Goal: Information Seeking & Learning: Check status

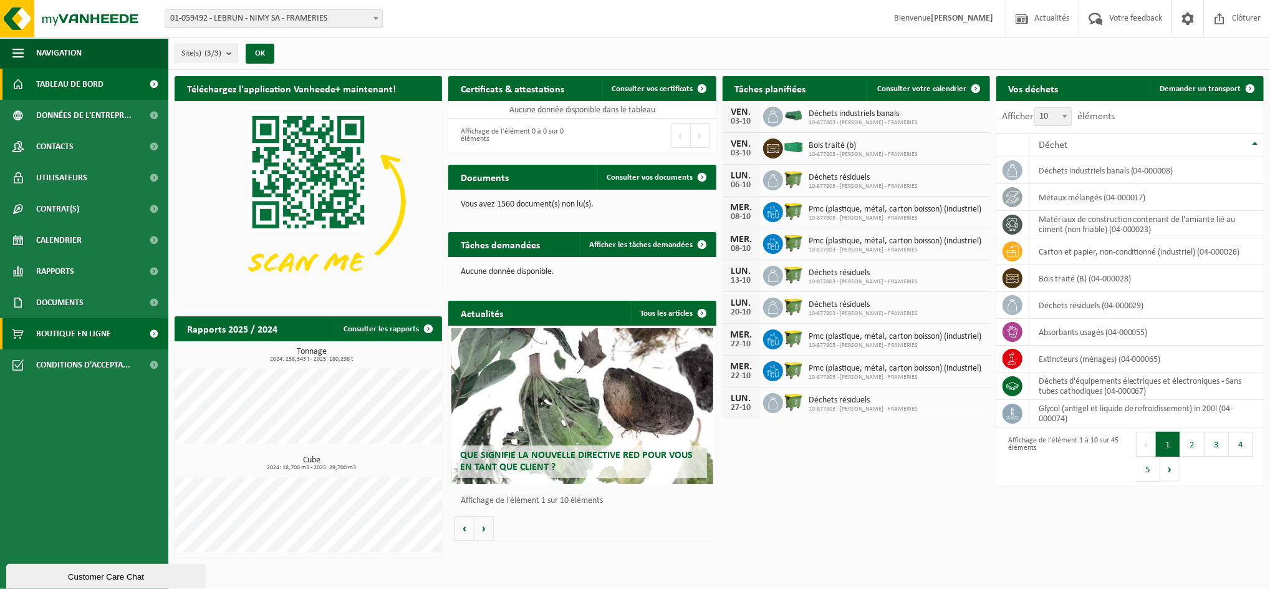
click at [70, 322] on span "Boutique en ligne" at bounding box center [73, 333] width 75 height 31
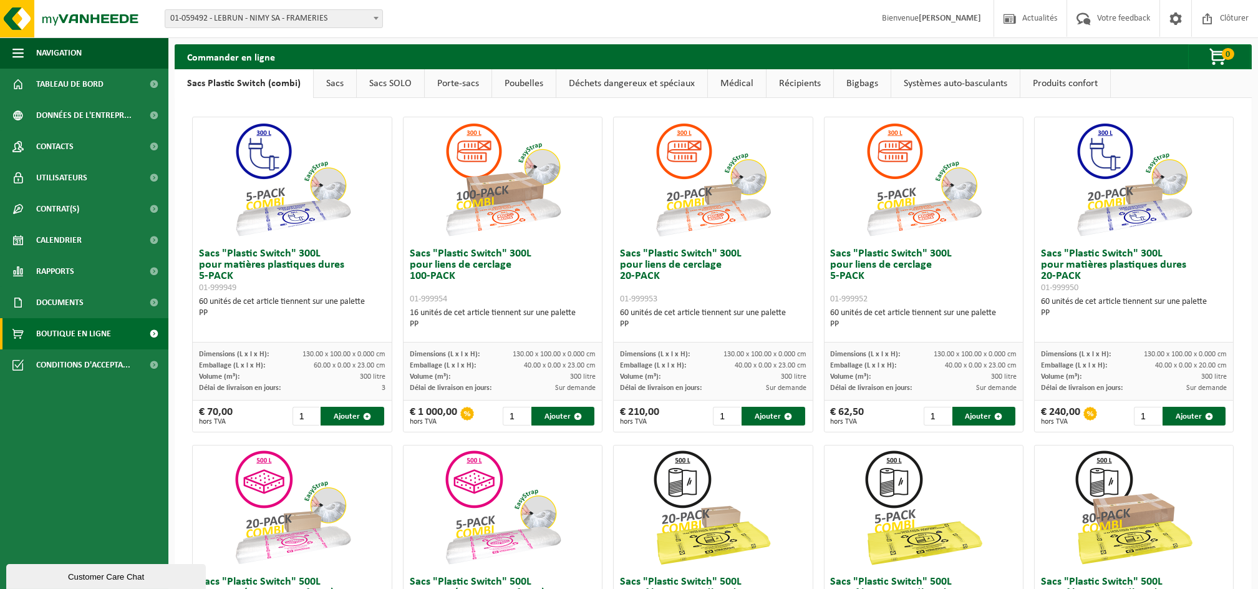
click at [810, 77] on link "Récipients" at bounding box center [799, 83] width 67 height 29
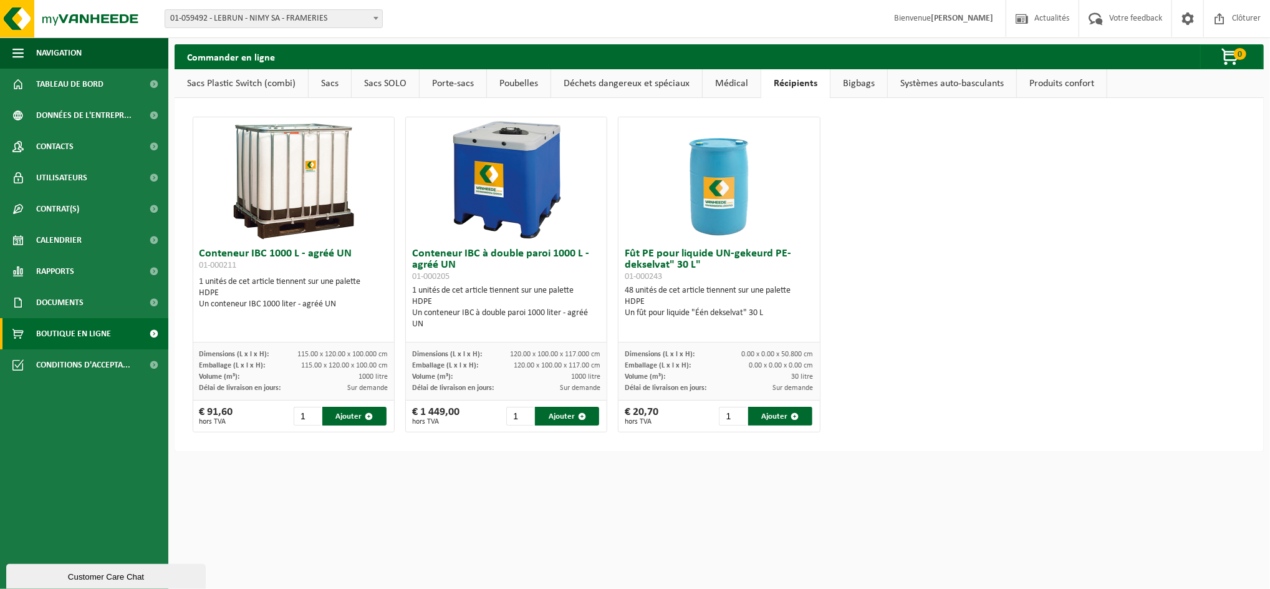
click at [856, 85] on link "Bigbags" at bounding box center [859, 83] width 57 height 29
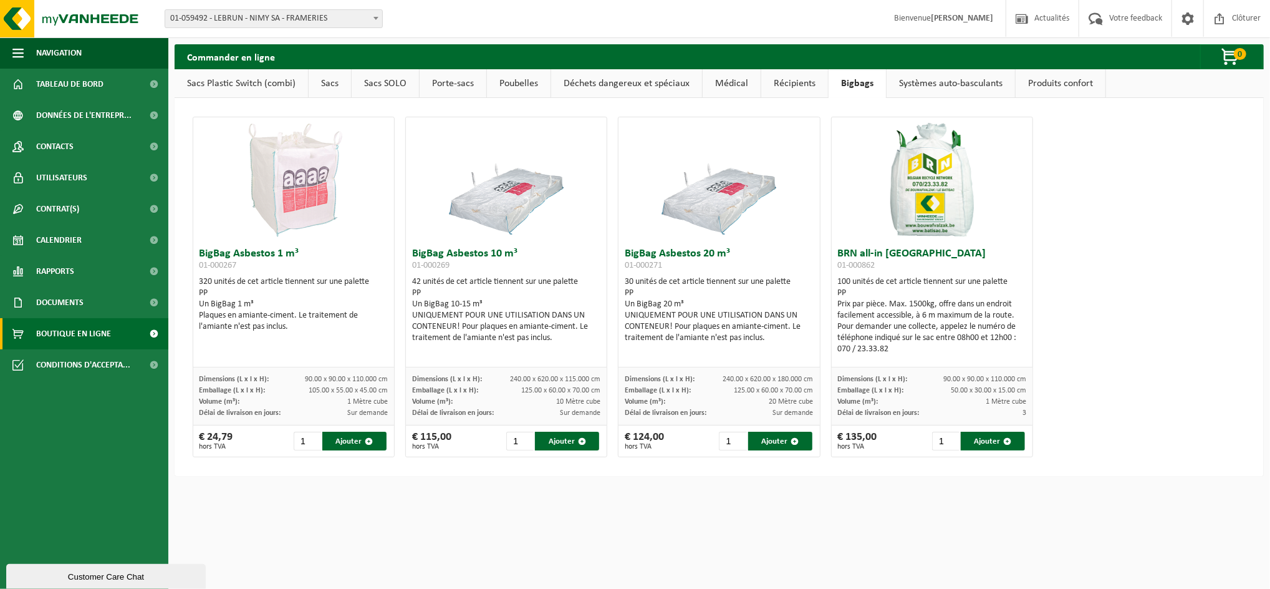
click at [794, 83] on link "Récipients" at bounding box center [794, 83] width 67 height 29
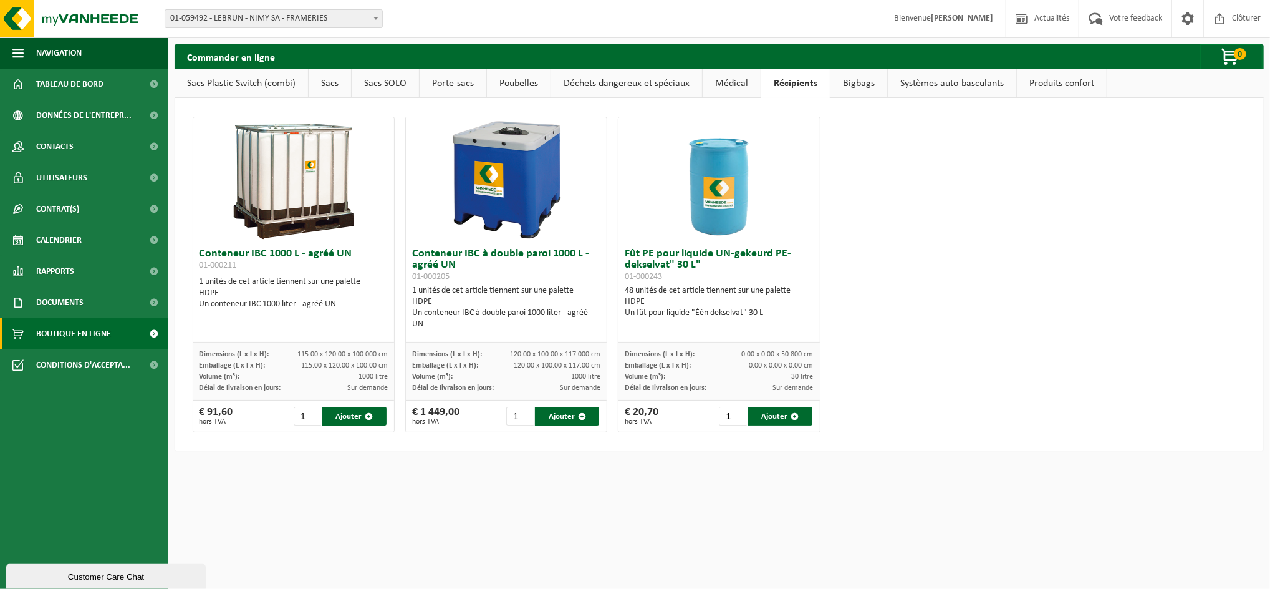
click at [624, 80] on link "Déchets dangereux et spéciaux" at bounding box center [626, 83] width 151 height 29
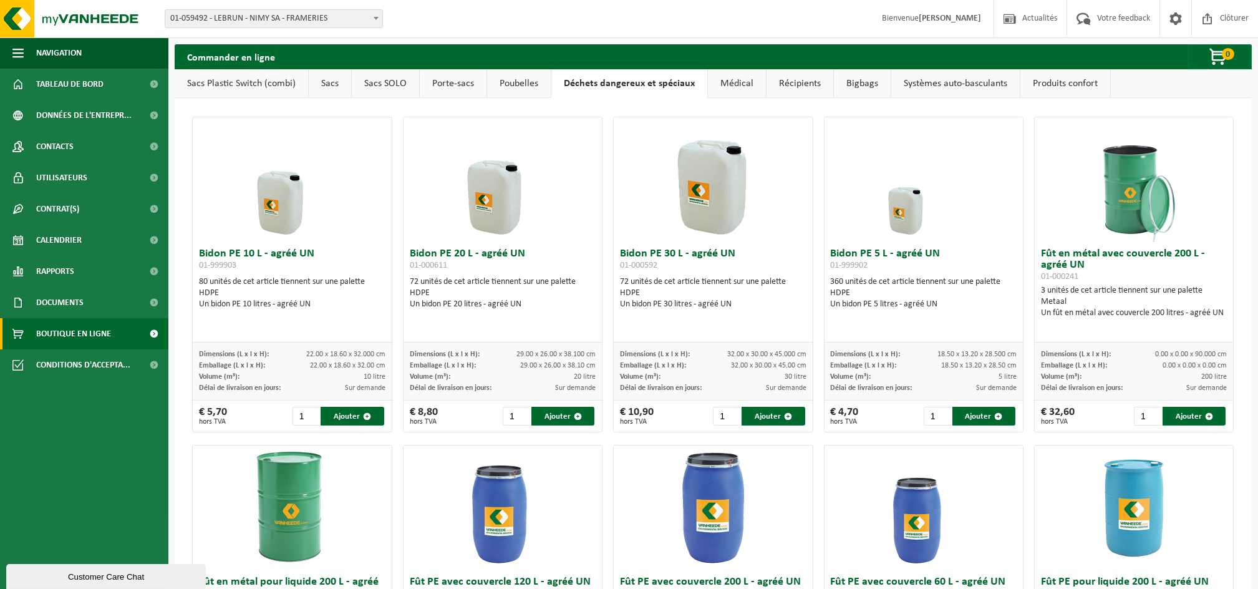
click at [535, 90] on link "Poubelles" at bounding box center [519, 83] width 64 height 29
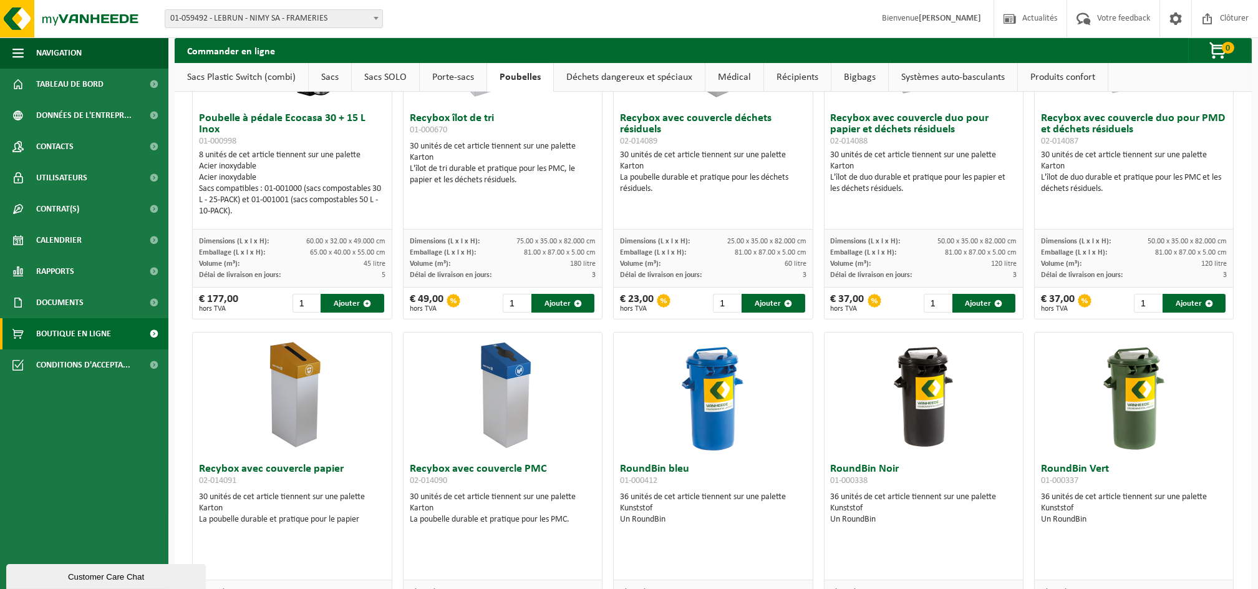
click at [466, 79] on link "Porte-sacs" at bounding box center [453, 77] width 67 height 29
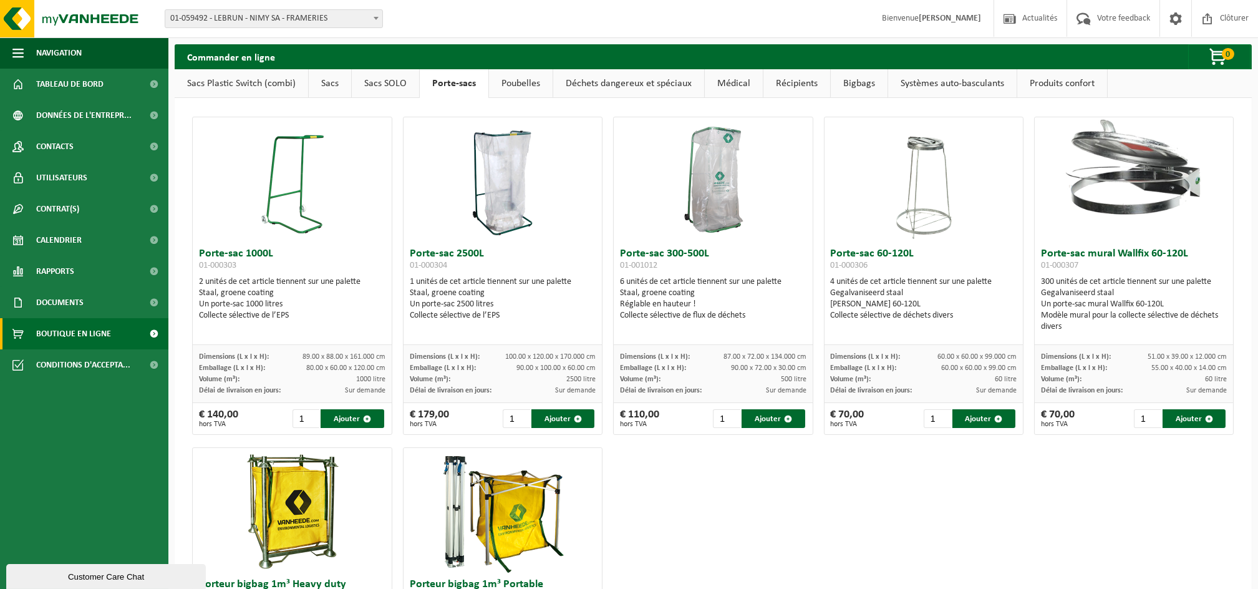
click at [640, 86] on link "Déchets dangereux et spéciaux" at bounding box center [628, 83] width 151 height 29
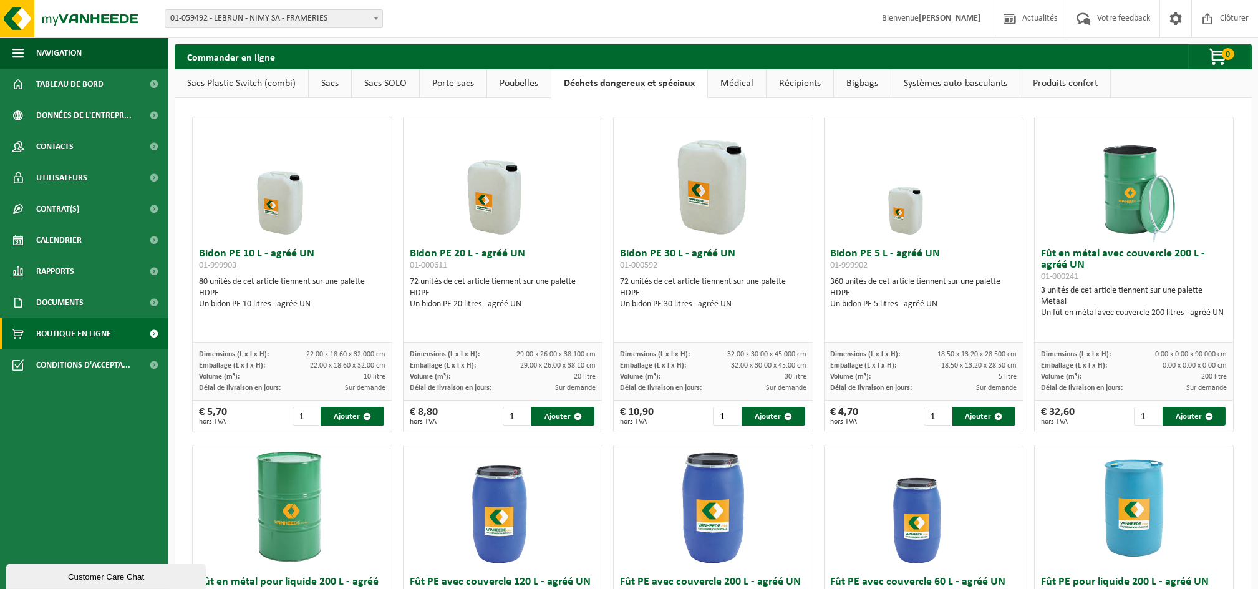
click at [730, 77] on link "Médical" at bounding box center [737, 83] width 58 height 29
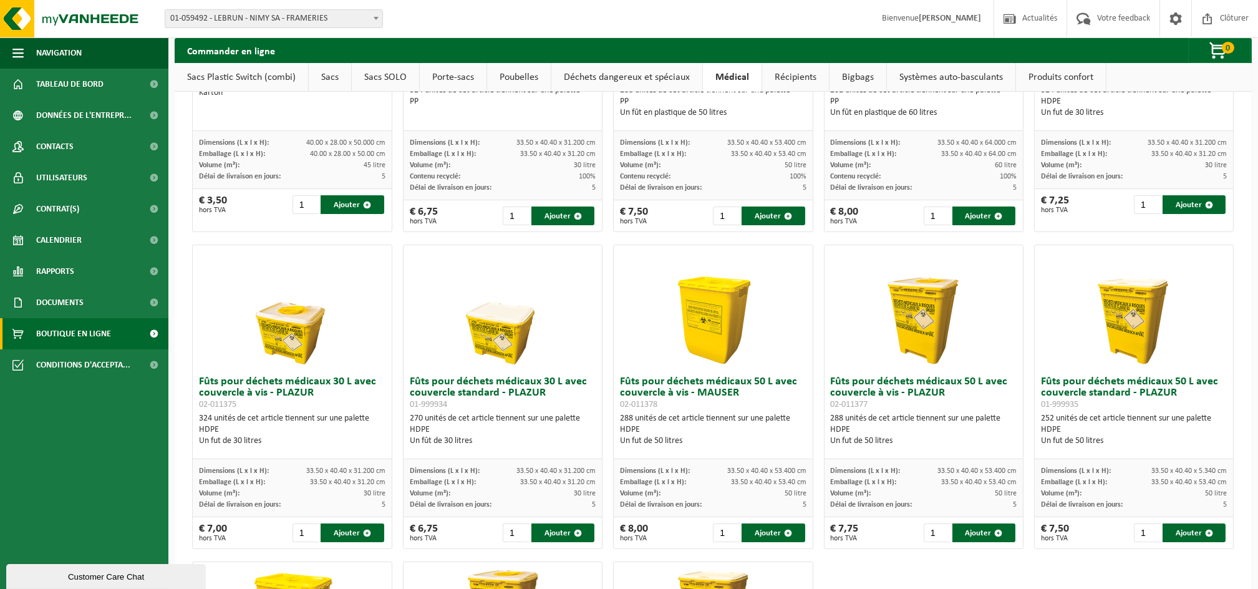
scroll to position [10, 0]
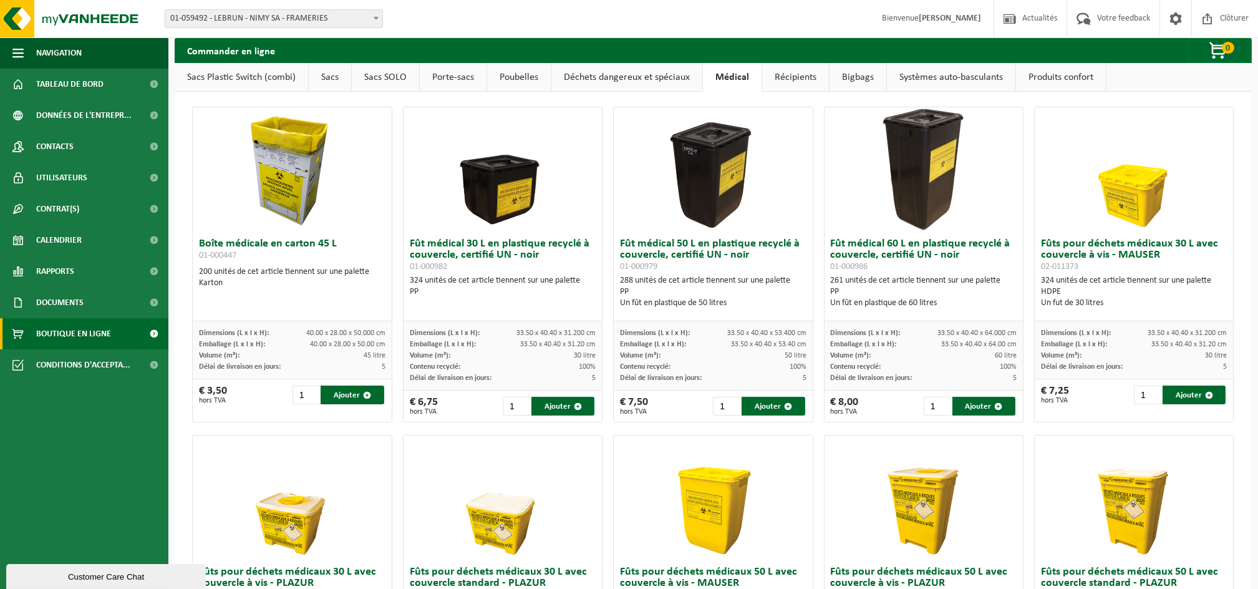
click at [804, 74] on link "Récipients" at bounding box center [795, 77] width 67 height 29
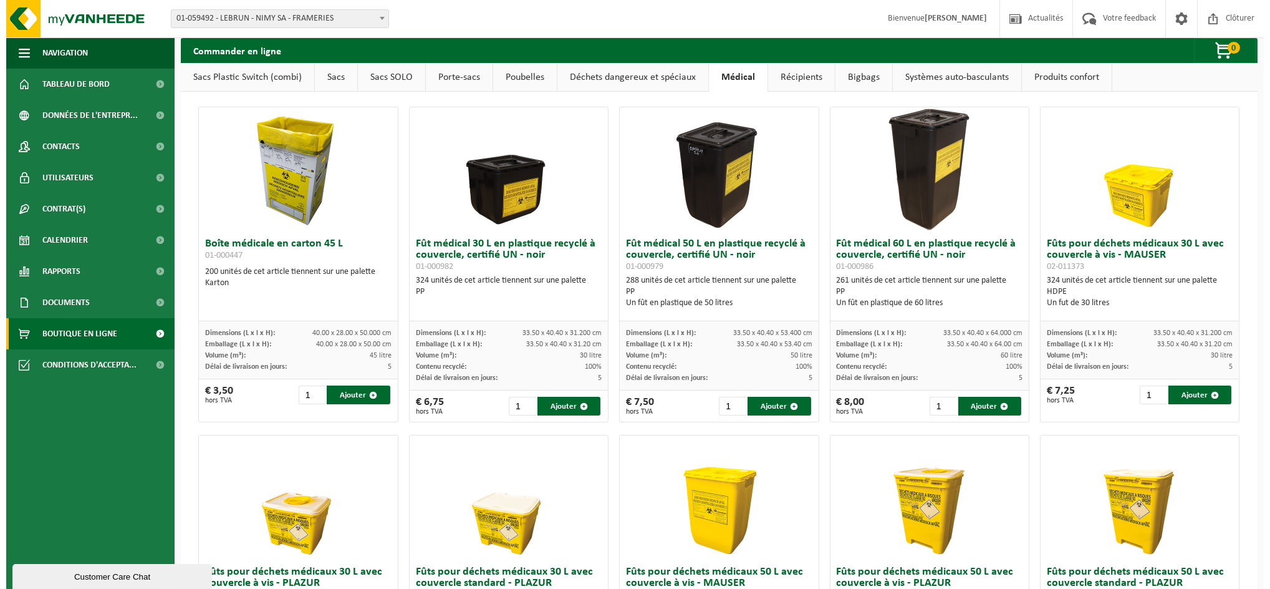
scroll to position [0, 0]
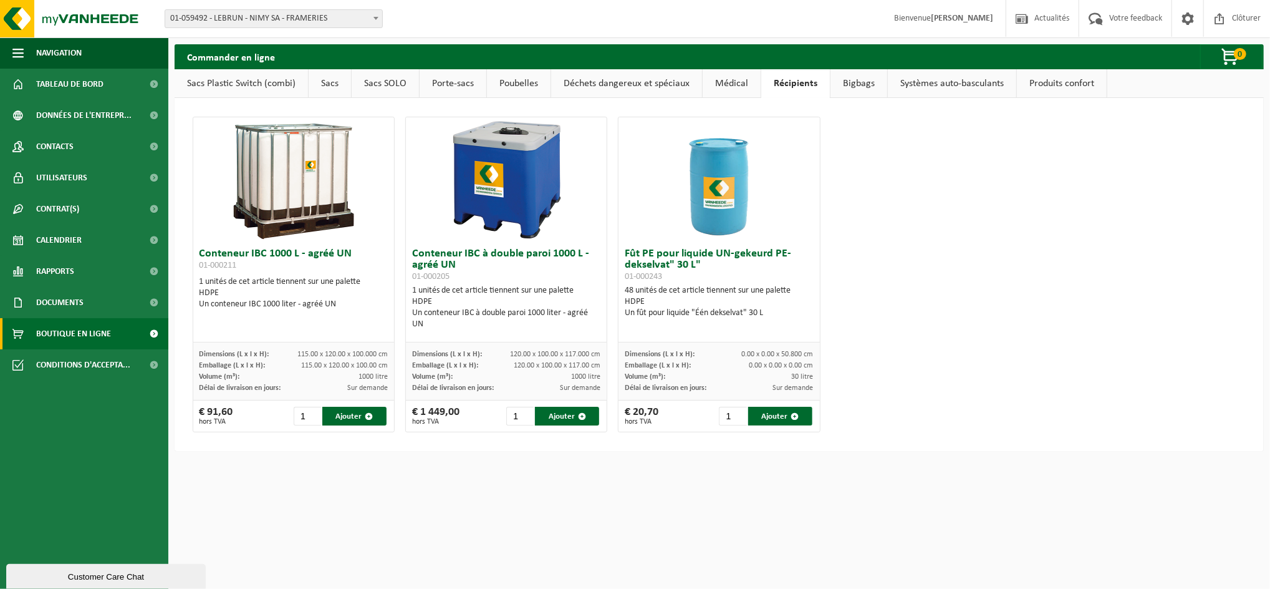
click at [844, 77] on link "Bigbags" at bounding box center [859, 83] width 57 height 29
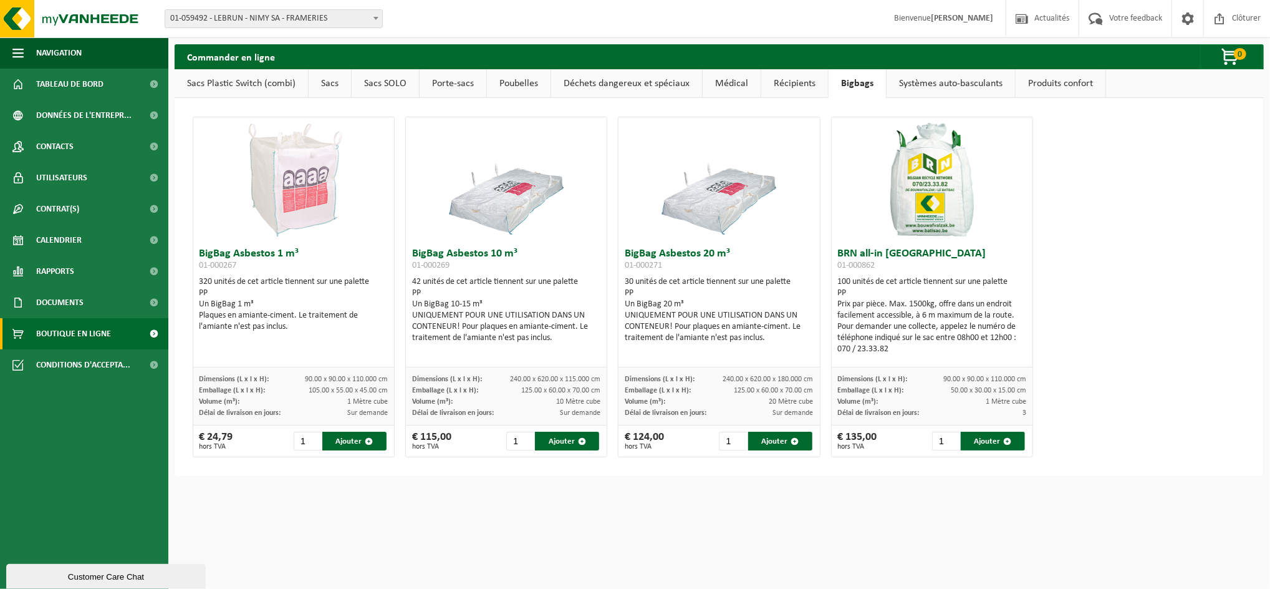
click at [958, 85] on link "Systèmes auto-basculants" at bounding box center [951, 83] width 128 height 29
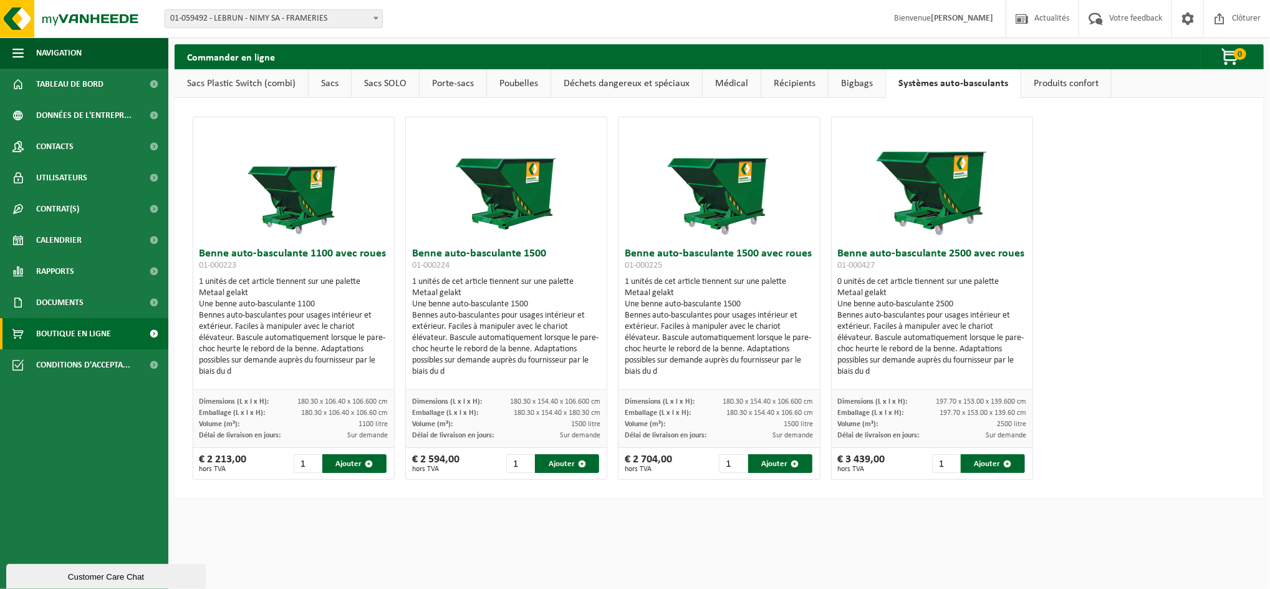
click at [1068, 80] on link "Produits confort" at bounding box center [1066, 83] width 90 height 29
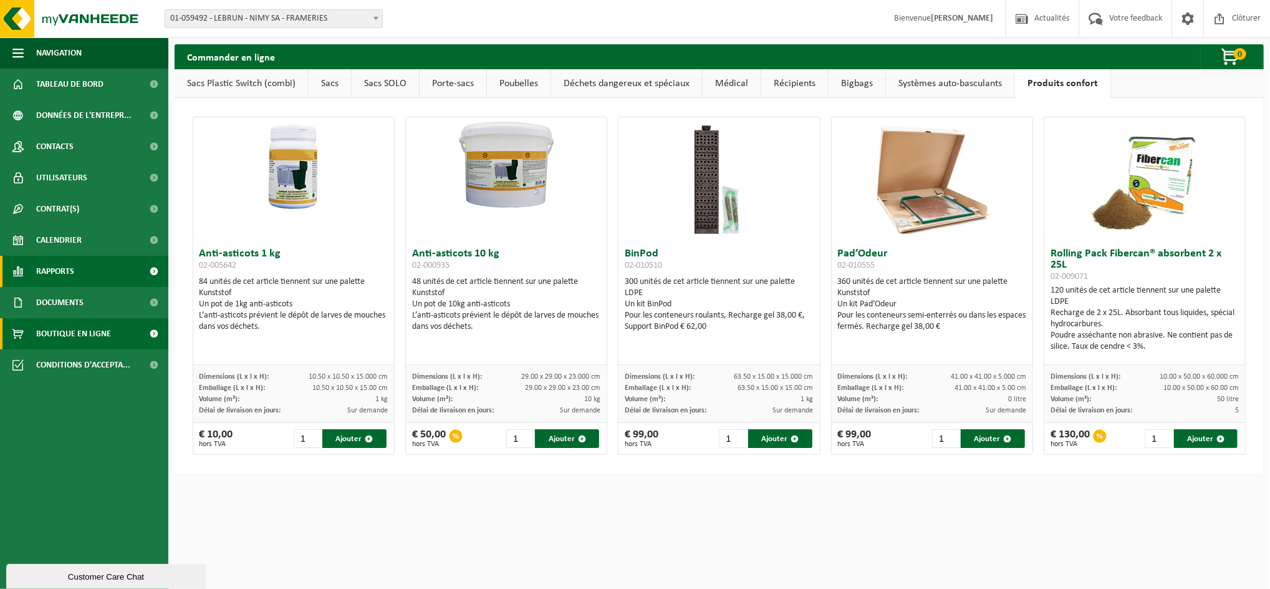
click at [90, 276] on link "Rapports" at bounding box center [84, 271] width 168 height 31
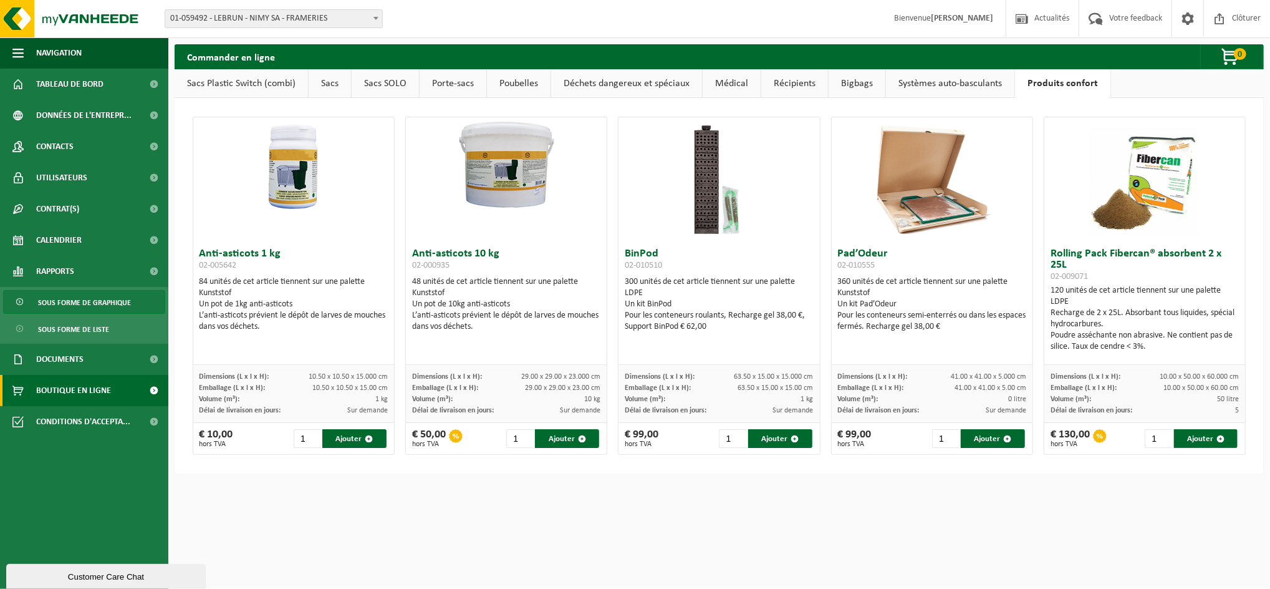
click at [81, 299] on span "Sous forme de graphique" at bounding box center [84, 303] width 93 height 24
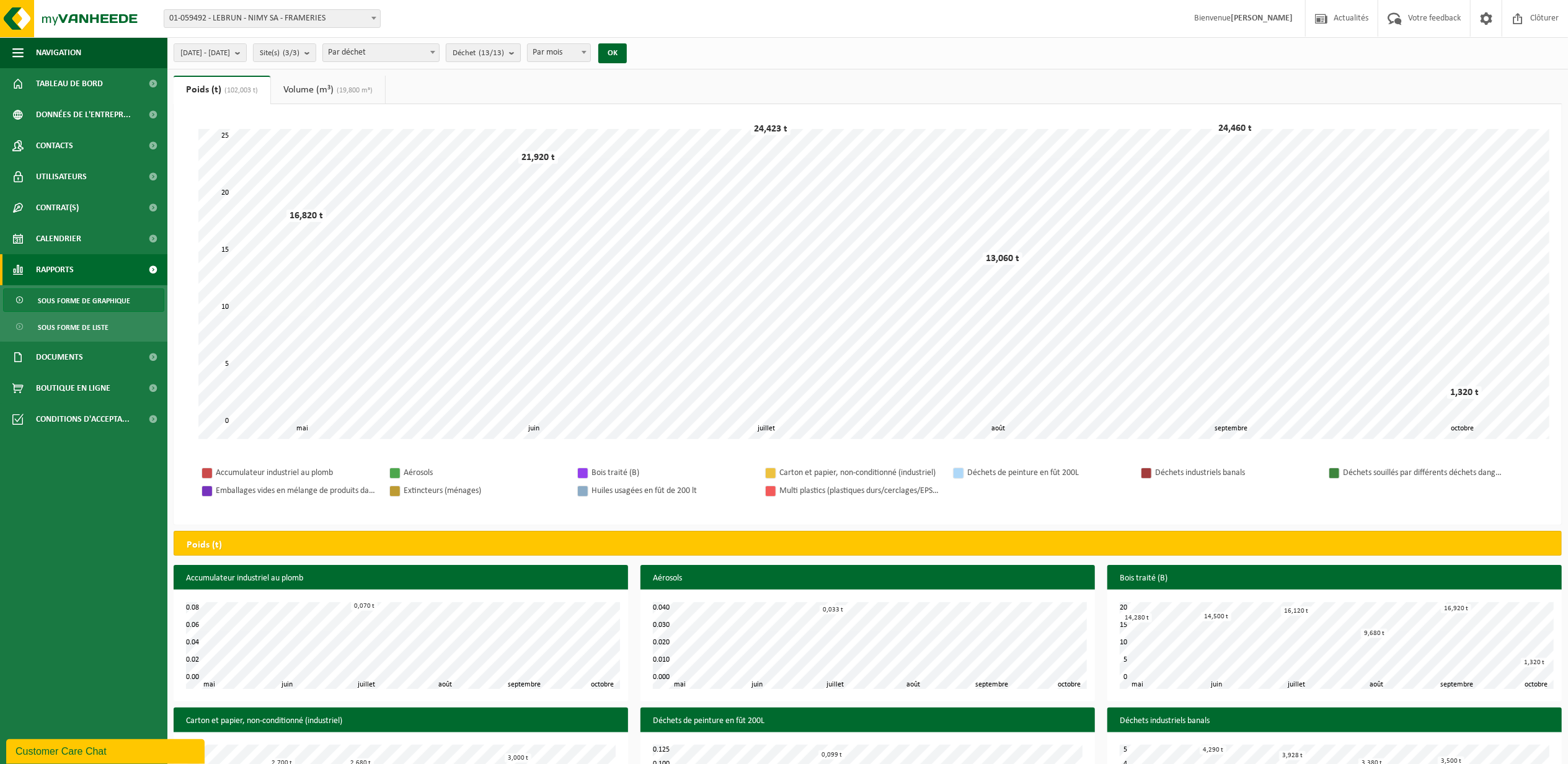
click at [493, 56] on span "Déchet (13/13)" at bounding box center [478, 53] width 52 height 19
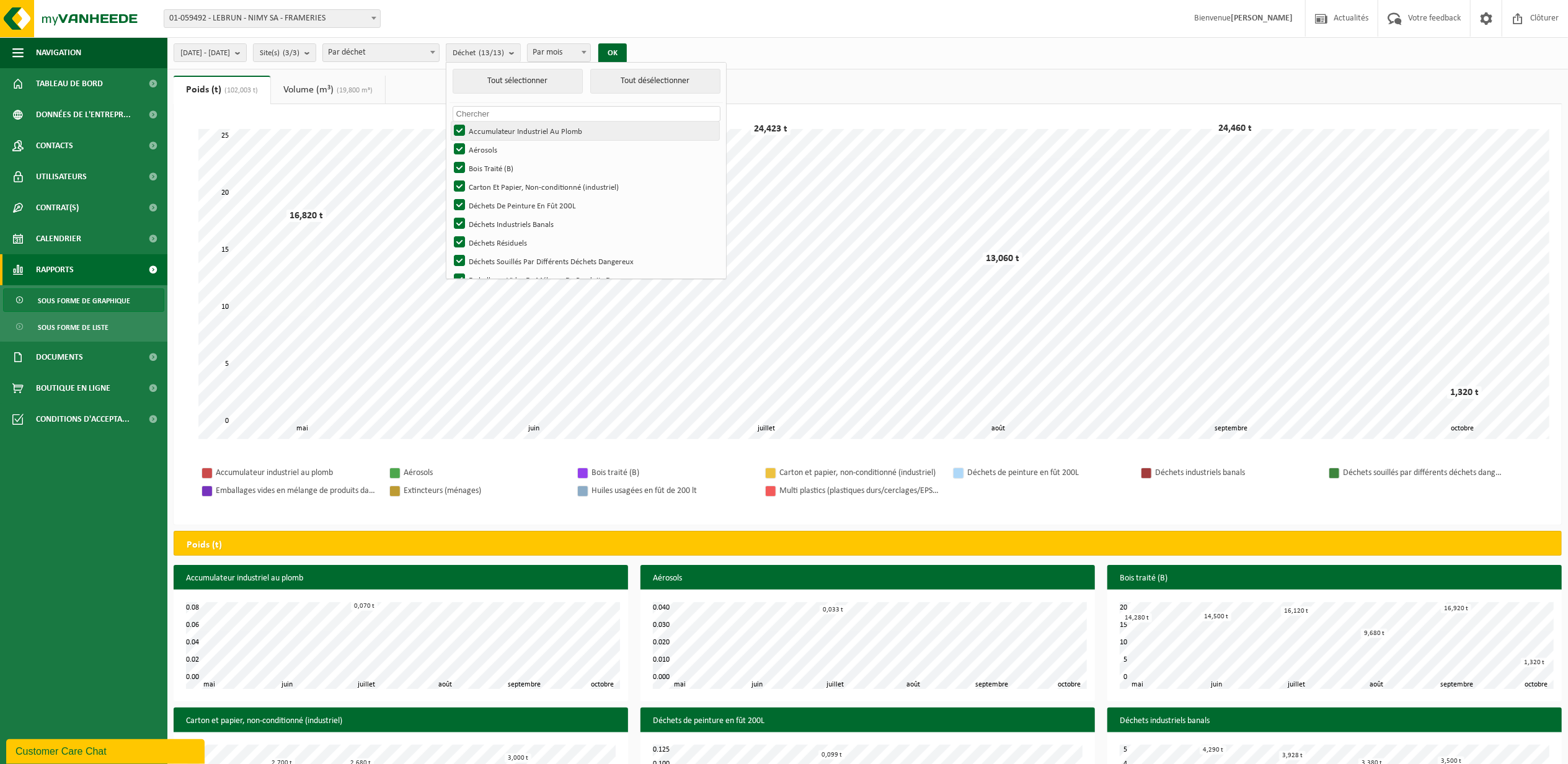
click at [489, 127] on label "Accumulateur Industriel Au Plomb" at bounding box center [585, 130] width 267 height 19
click at [449, 121] on input "Accumulateur Industriel Au Plomb" at bounding box center [449, 121] width 1 height 1
checkbox input "false"
click at [489, 150] on label "Aérosols" at bounding box center [585, 149] width 267 height 19
click at [449, 140] on input "Aérosols" at bounding box center [449, 139] width 1 height 1
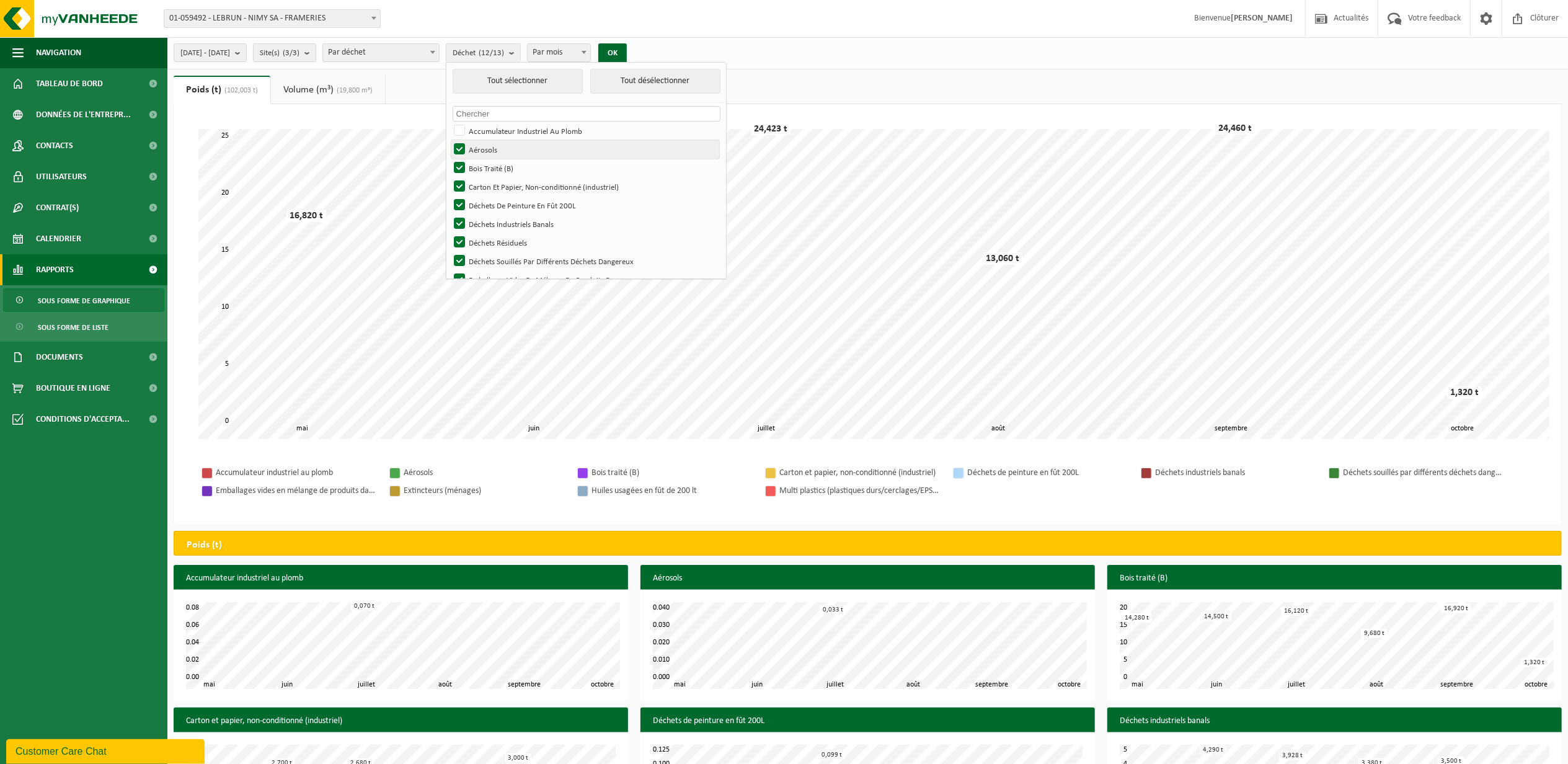
checkbox input "false"
click at [488, 167] on label "Bois Traité (B)" at bounding box center [585, 168] width 267 height 19
click at [449, 159] on input "Bois Traité (B)" at bounding box center [449, 158] width 1 height 1
checkbox input "false"
click at [488, 189] on label "Carton Et Papier, Non-conditionné (industriel)" at bounding box center [585, 186] width 267 height 19
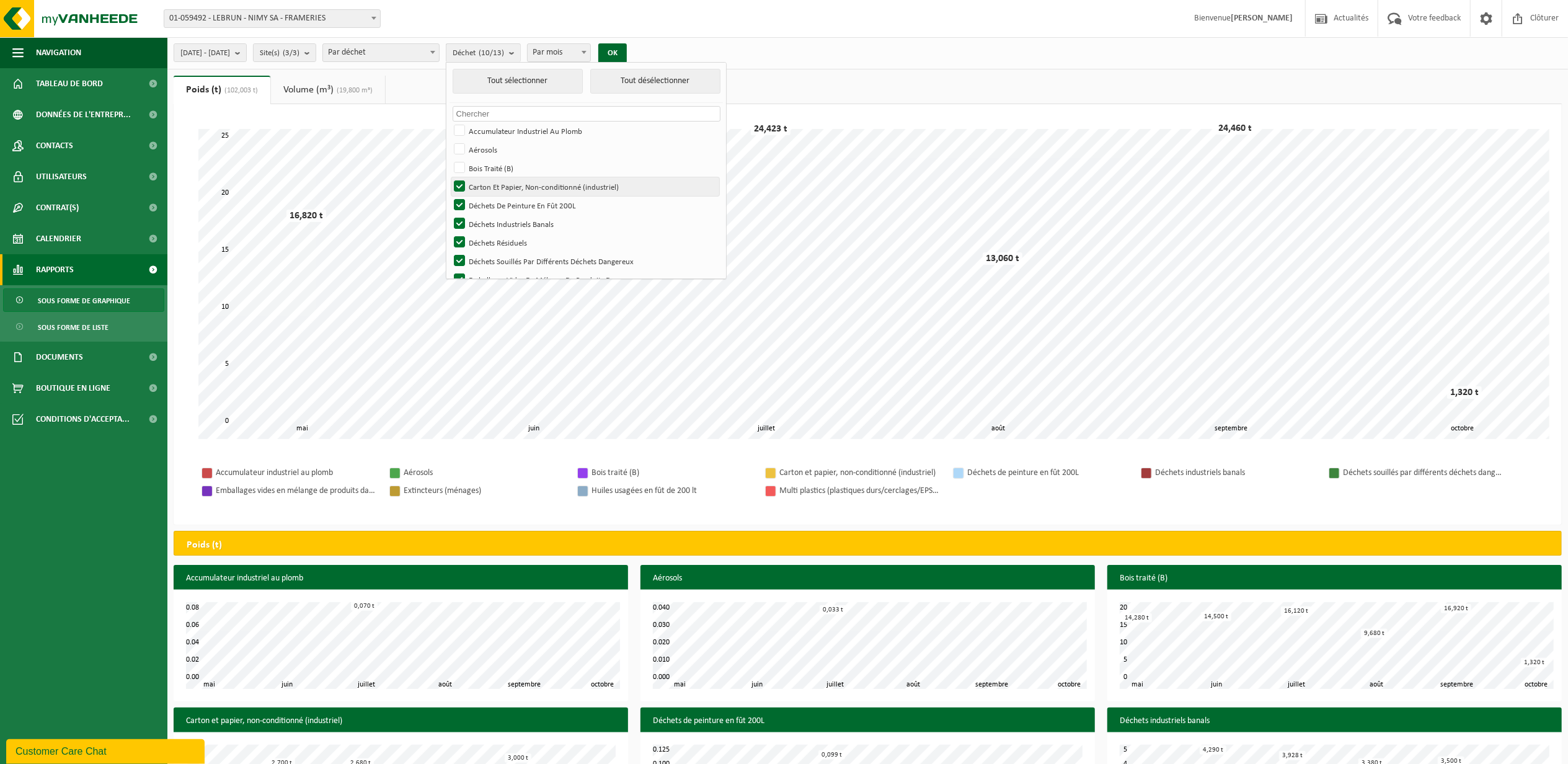
click at [449, 177] on input "Carton Et Papier, Non-conditionné (industriel)" at bounding box center [449, 177] width 1 height 1
checkbox input "false"
click at [486, 204] on label "Déchets De Peinture En Fût 200L" at bounding box center [585, 205] width 267 height 19
click at [449, 196] on input "Déchets De Peinture En Fût 200L" at bounding box center [449, 195] width 1 height 1
checkbox input "false"
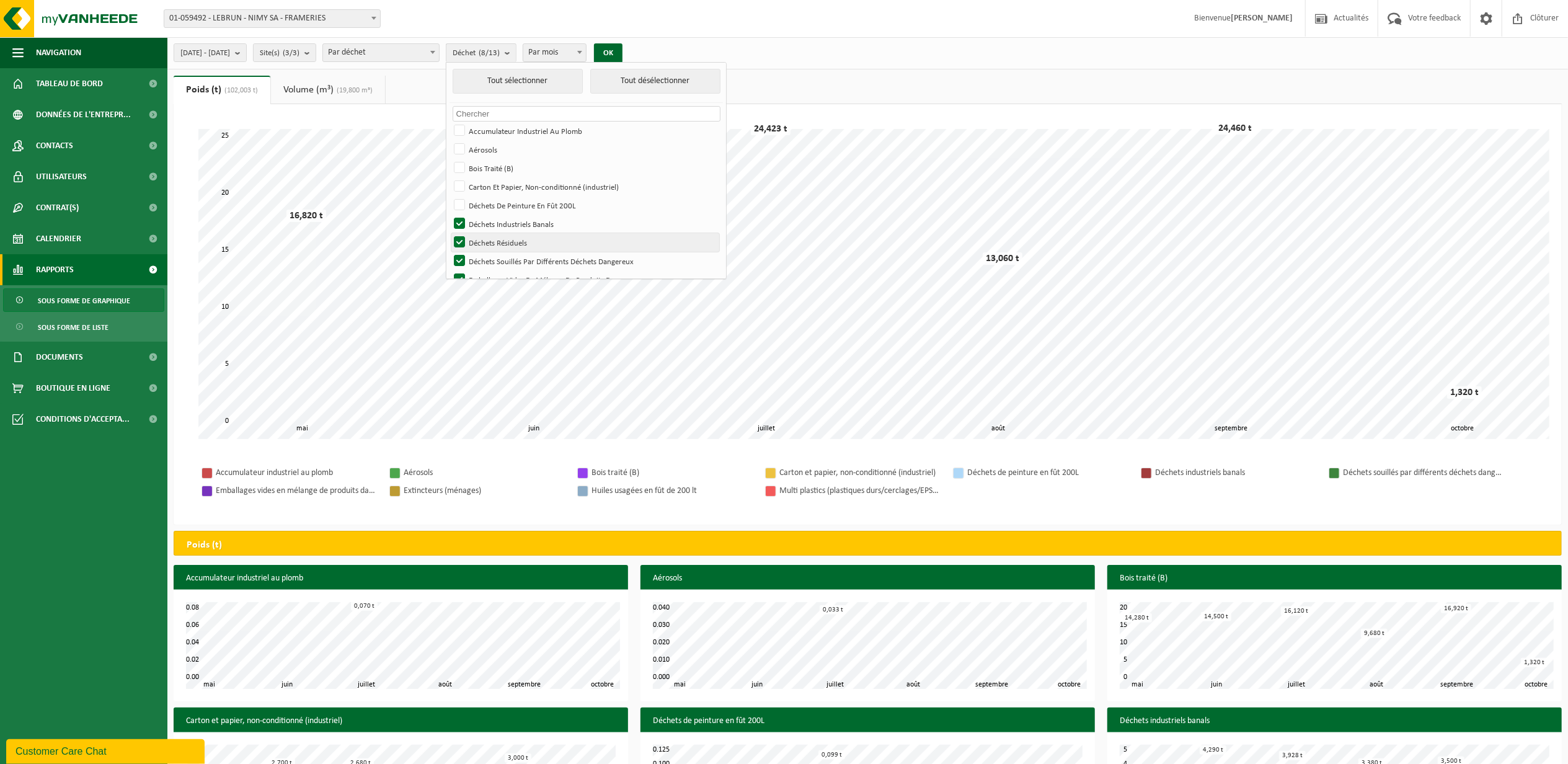
click at [488, 241] on label "Déchets Résiduels" at bounding box center [585, 242] width 267 height 19
click at [449, 233] on input "Déchets Résiduels" at bounding box center [449, 233] width 1 height 1
checkbox input "false"
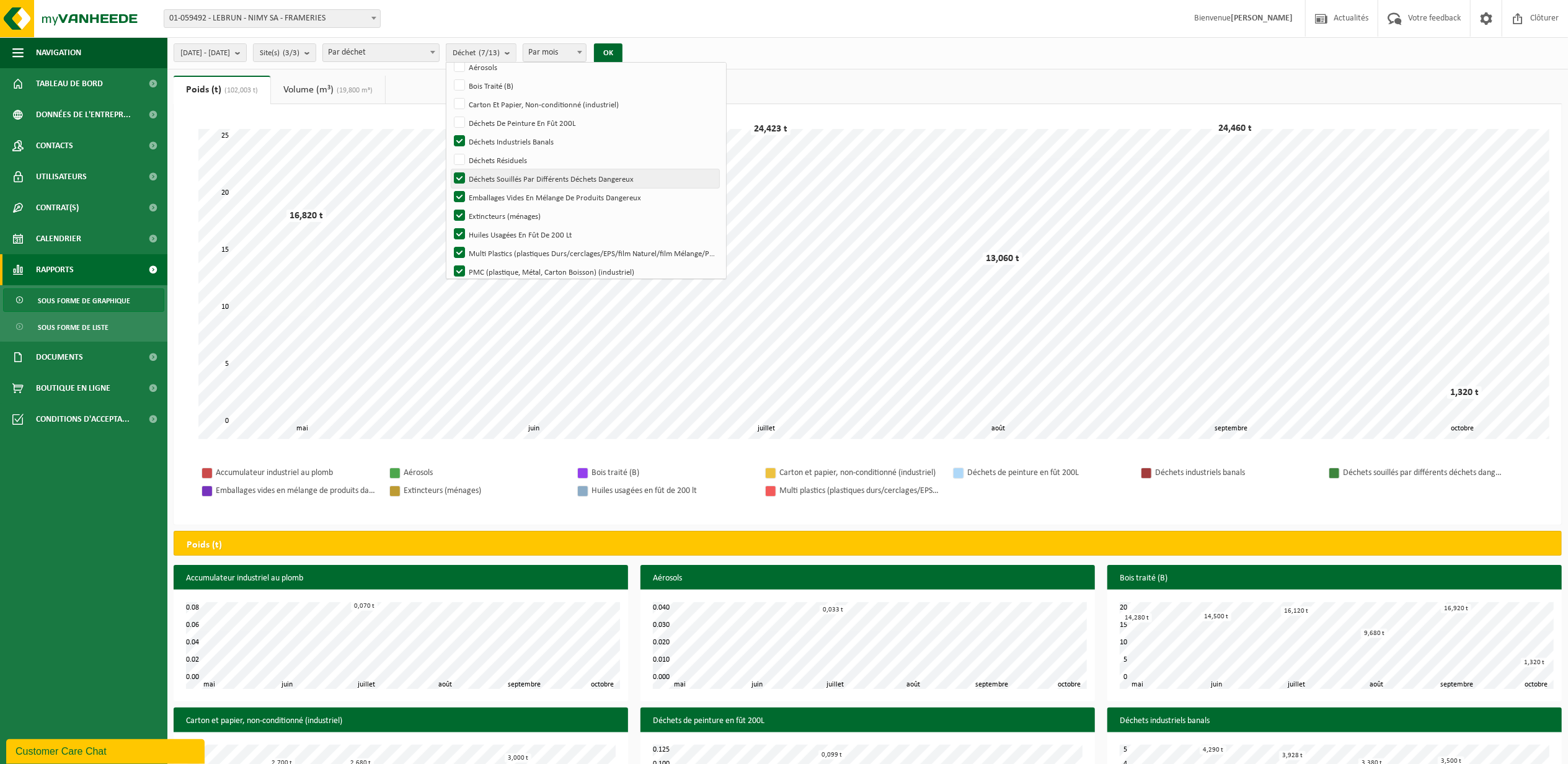
click at [493, 177] on label "Déchets Souillés Par Différents Déchets Dangereux" at bounding box center [585, 178] width 267 height 19
click at [449, 169] on input "Déchets Souillés Par Différents Déchets Dangereux" at bounding box center [449, 169] width 1 height 1
checkbox input "false"
click at [497, 197] on label "Emballages Vides En Mélange De Produits Dangereux" at bounding box center [585, 197] width 267 height 19
click at [449, 188] on input "Emballages Vides En Mélange De Produits Dangereux" at bounding box center [449, 187] width 1 height 1
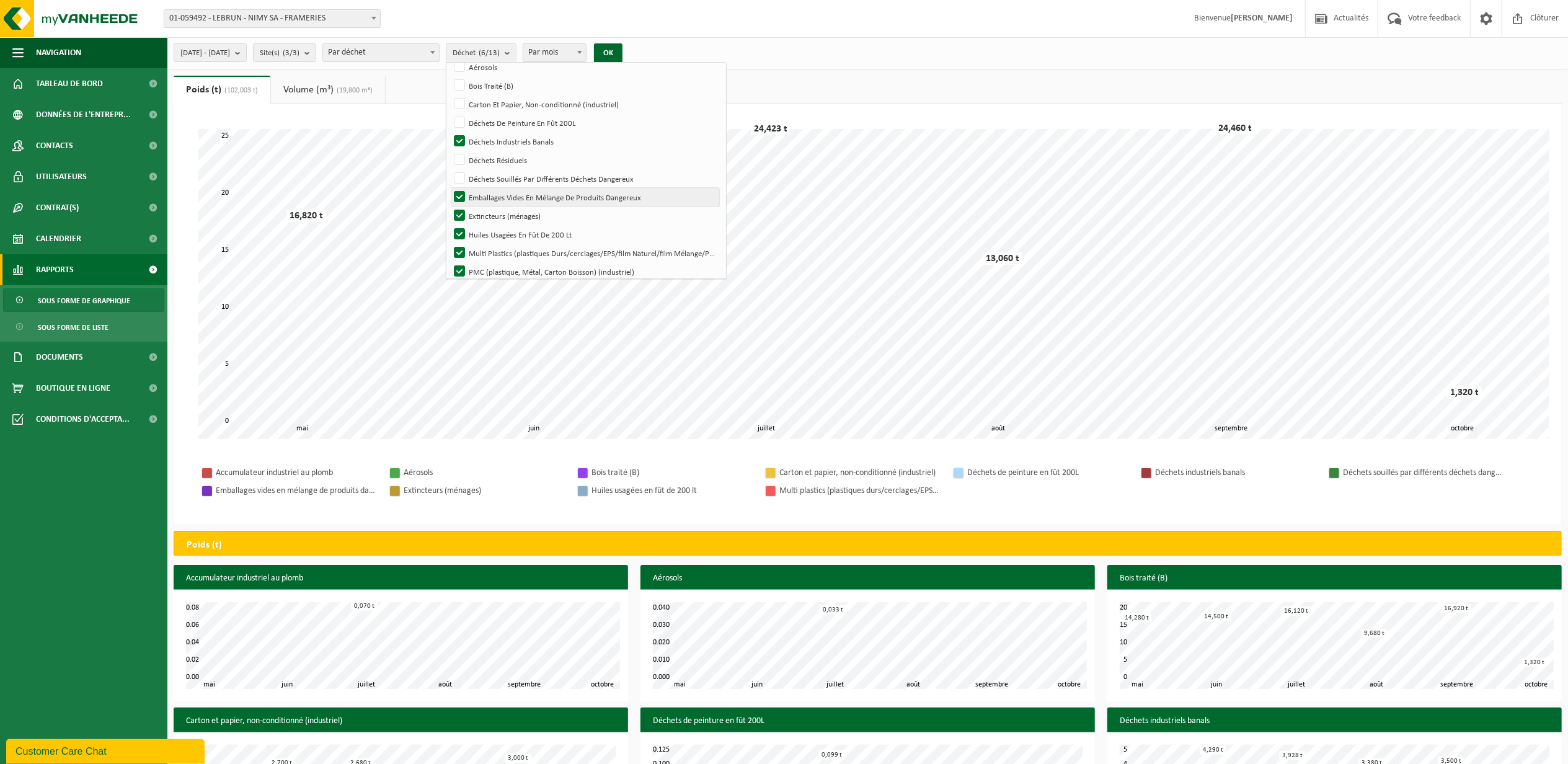
checkbox input "false"
click at [498, 209] on label "Extincteurs (ménages)" at bounding box center [585, 216] width 267 height 19
click at [449, 207] on input "Extincteurs (ménages)" at bounding box center [449, 206] width 1 height 1
checkbox input "false"
click at [491, 235] on label "Huiles Usagées En Fût De 200 Lt" at bounding box center [585, 234] width 267 height 19
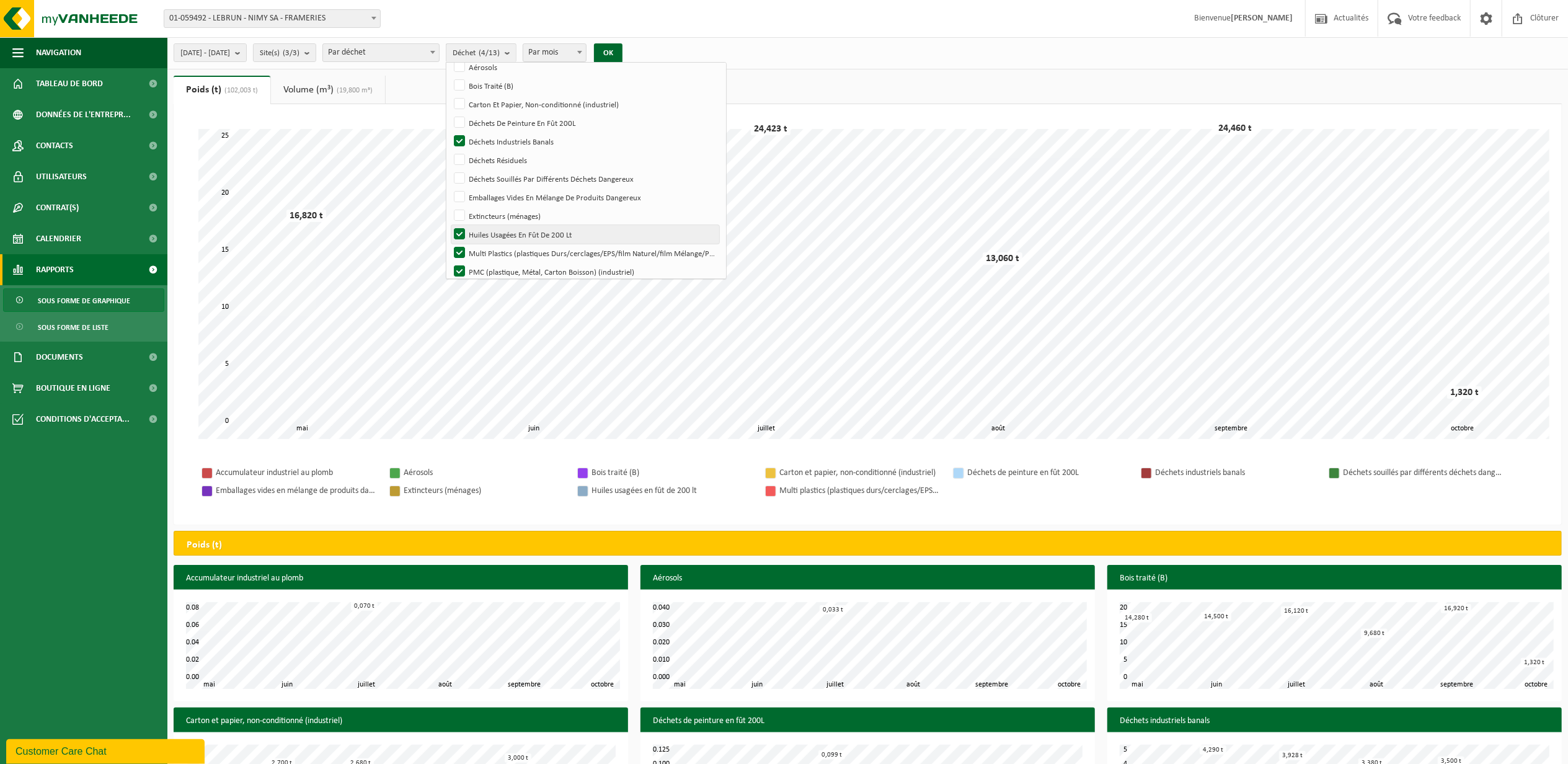
click at [449, 225] on input "Huiles Usagées En Fût De 200 Lt" at bounding box center [449, 225] width 1 height 1
checkbox input "false"
click at [497, 258] on label "Multi Plastics (plastiques Durs/cerclages/EPS/film Naturel/film Mélange/PMC)" at bounding box center [585, 253] width 267 height 19
click at [449, 244] on input "Multi Plastics (plastiques Durs/cerclages/EPS/film Naturel/film Mélange/PMC)" at bounding box center [449, 243] width 1 height 1
checkbox input "false"
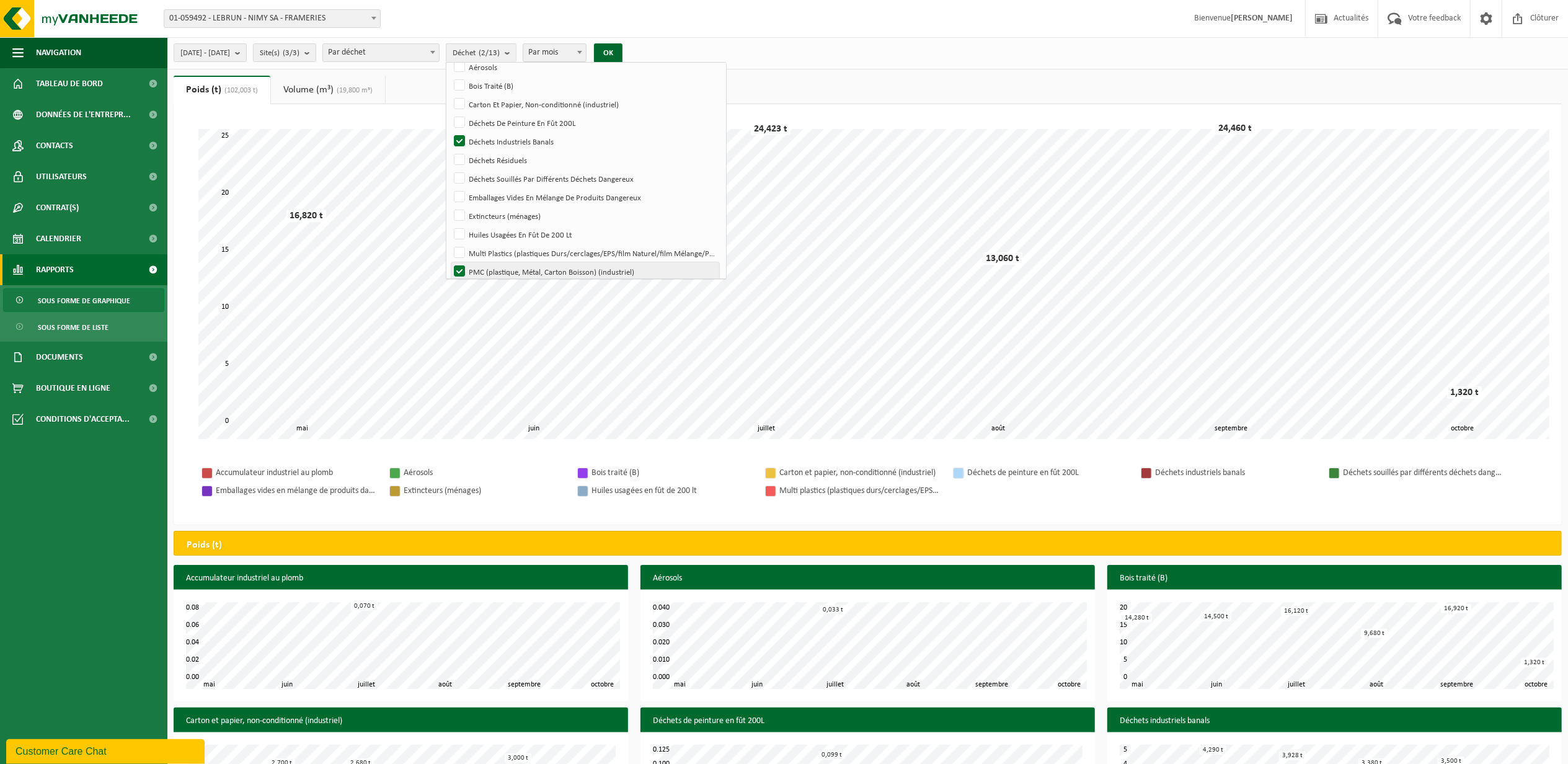
click at [497, 266] on label "PMC (plastique, Métal, Carton Boisson) (industriel)" at bounding box center [585, 272] width 267 height 19
click at [449, 263] on input "PMC (plastique, Métal, Carton Boisson) (industriel)" at bounding box center [449, 262] width 1 height 1
checkbox input "false"
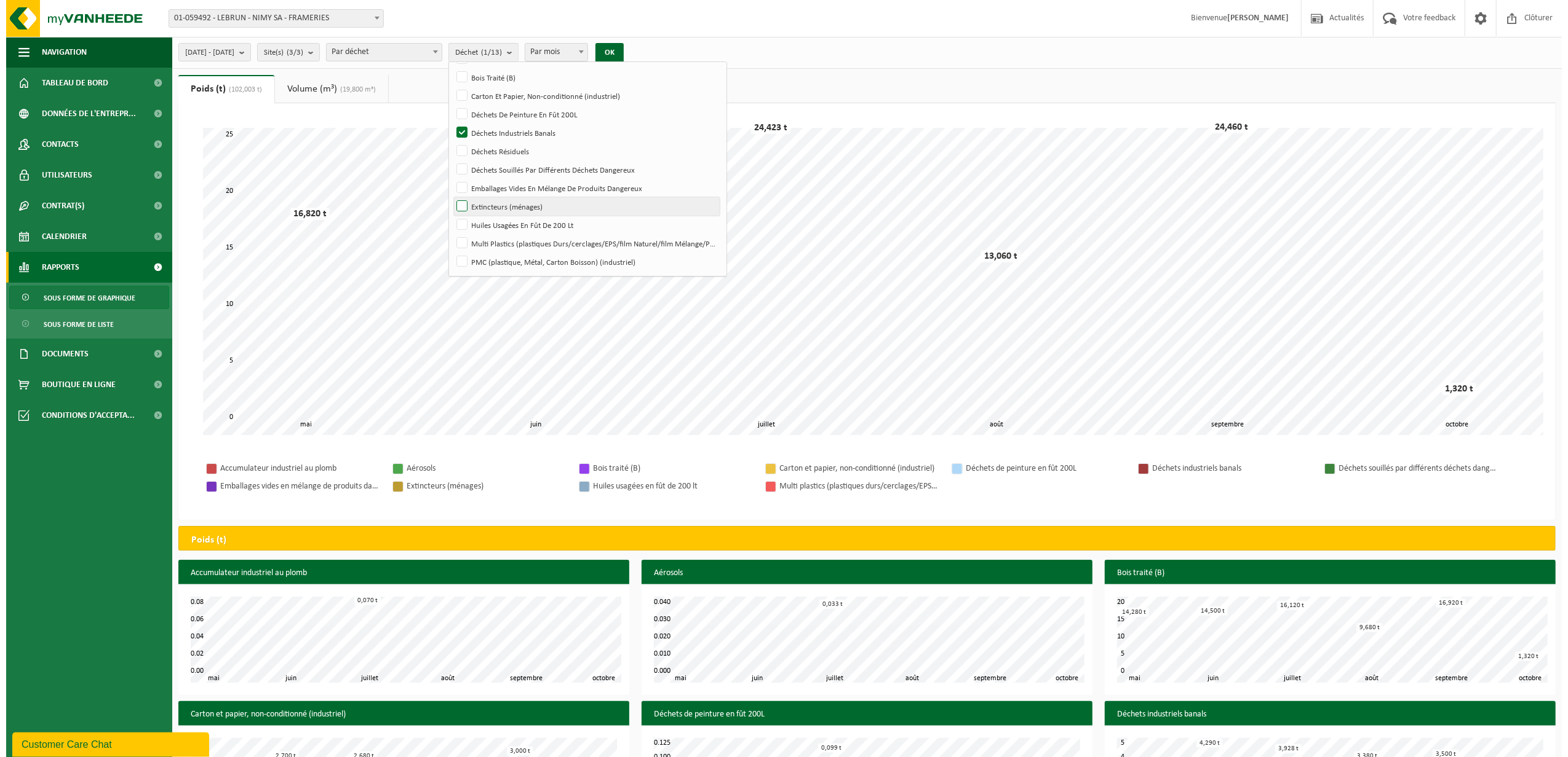
scroll to position [91, 0]
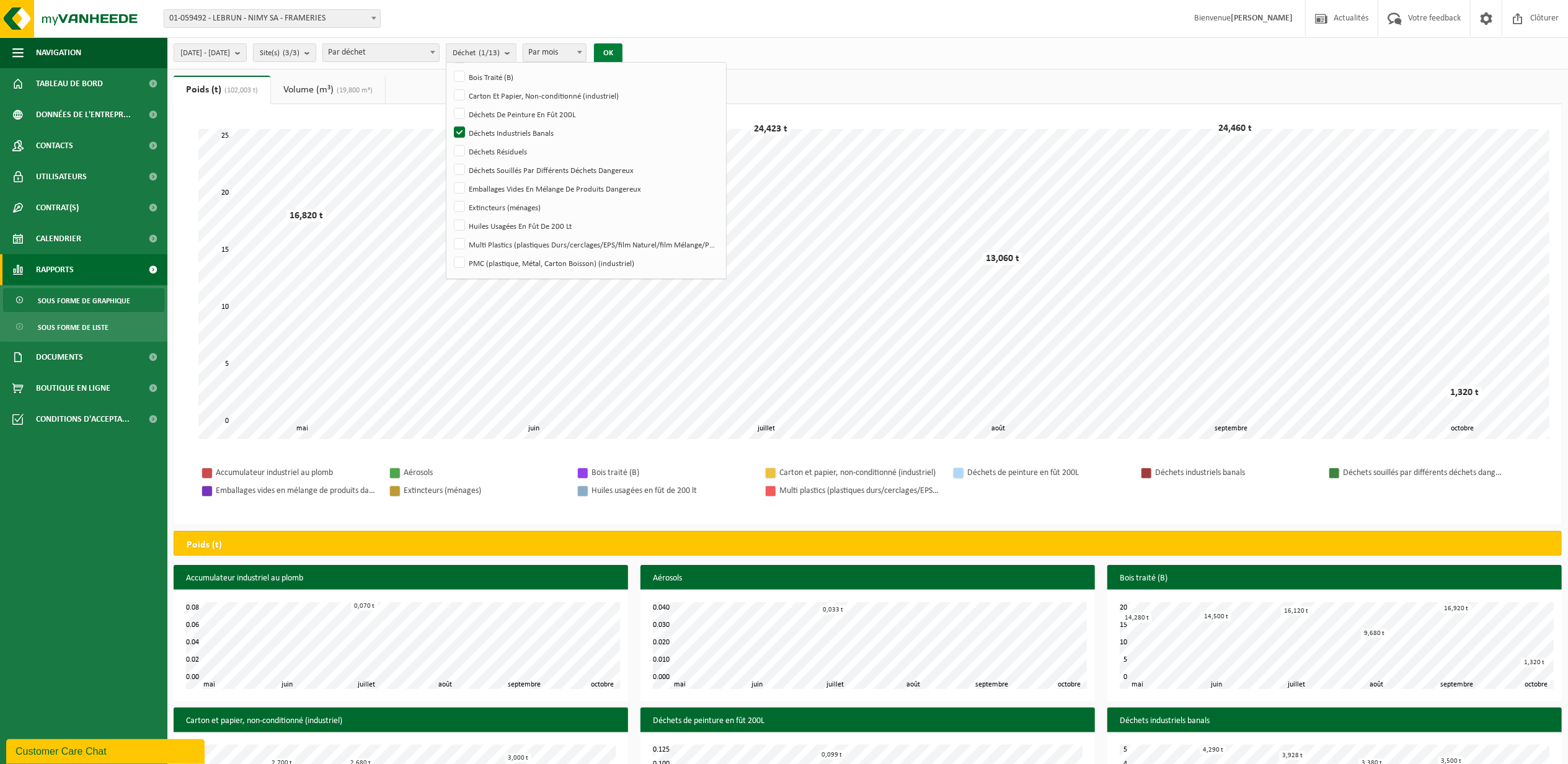
click at [622, 50] on button "OK" at bounding box center [608, 54] width 29 height 20
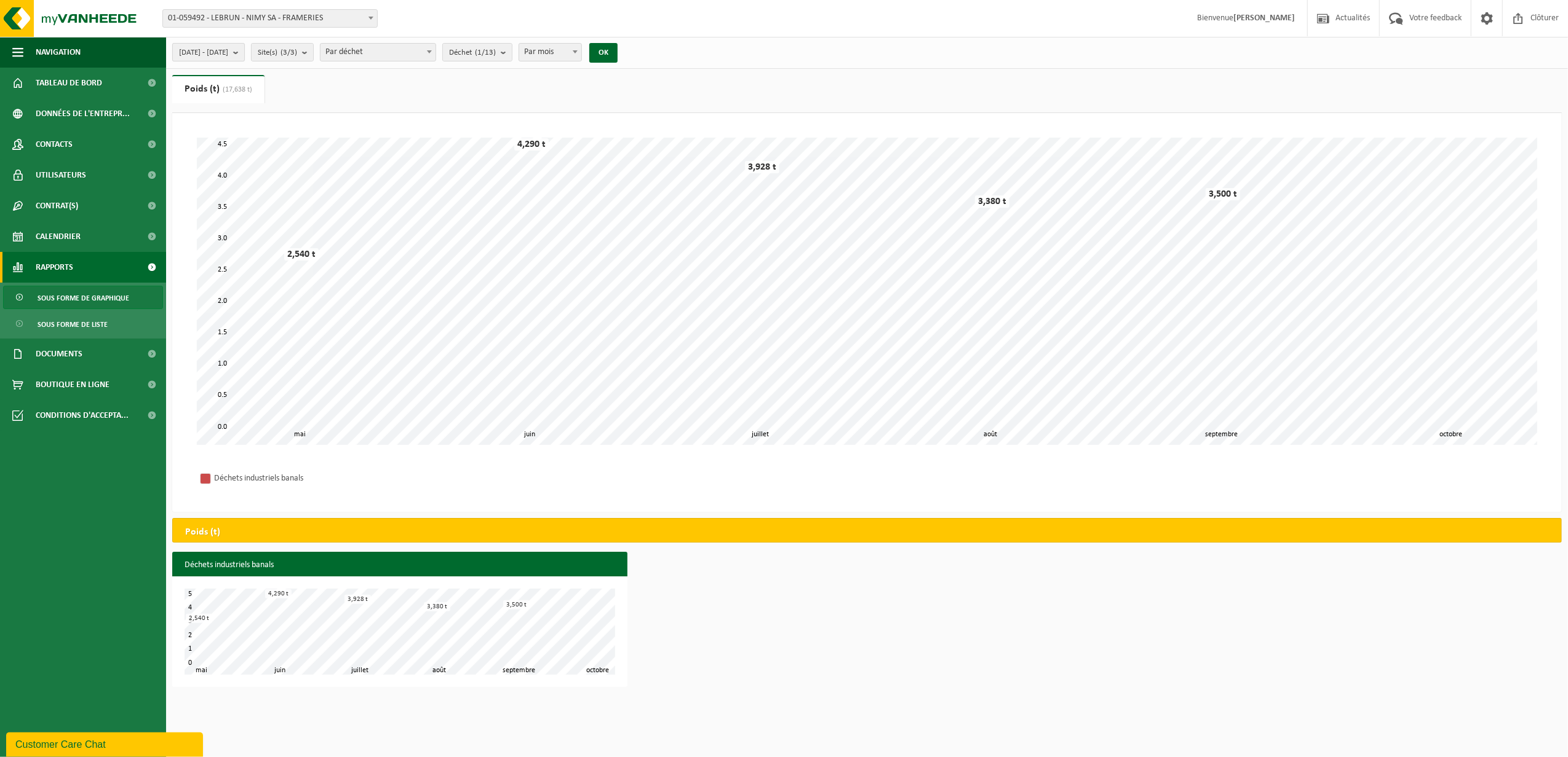
click at [228, 51] on span "2025-05-01 - 2025-10-03" at bounding box center [203, 52] width 49 height 19
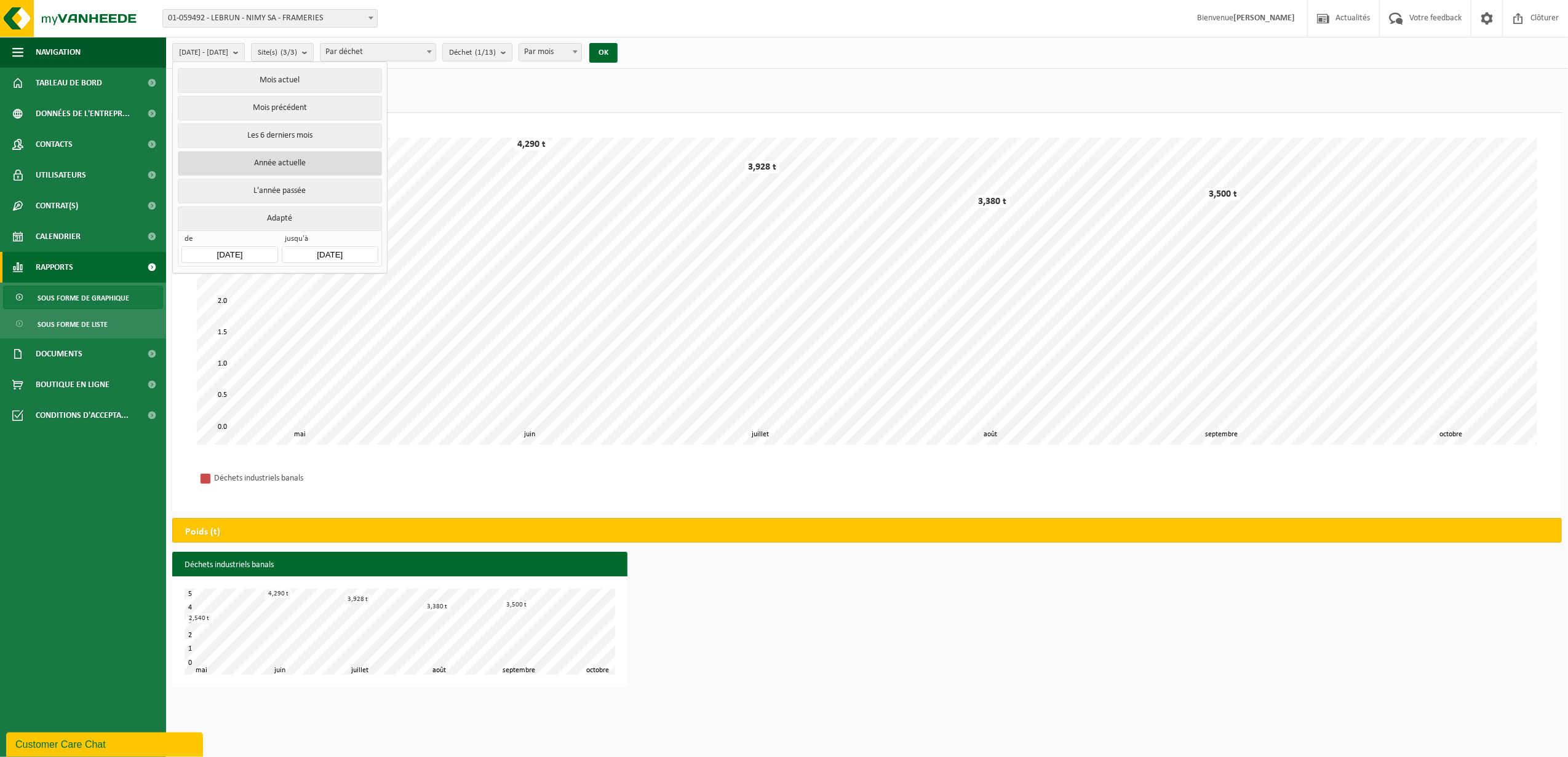
click at [293, 163] on button "Année actuelle" at bounding box center [279, 163] width 203 height 25
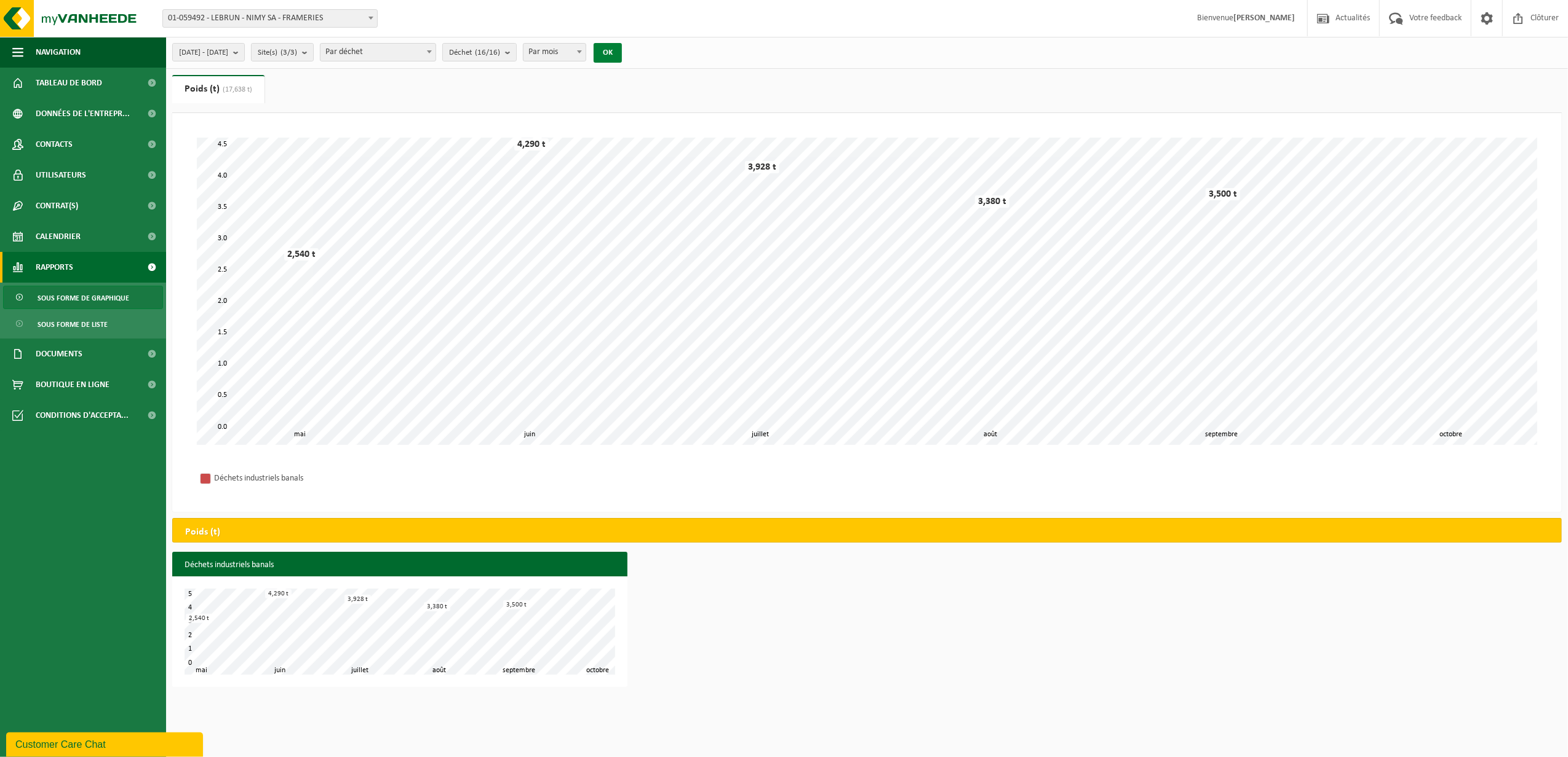
click at [621, 46] on button "OK" at bounding box center [607, 53] width 29 height 20
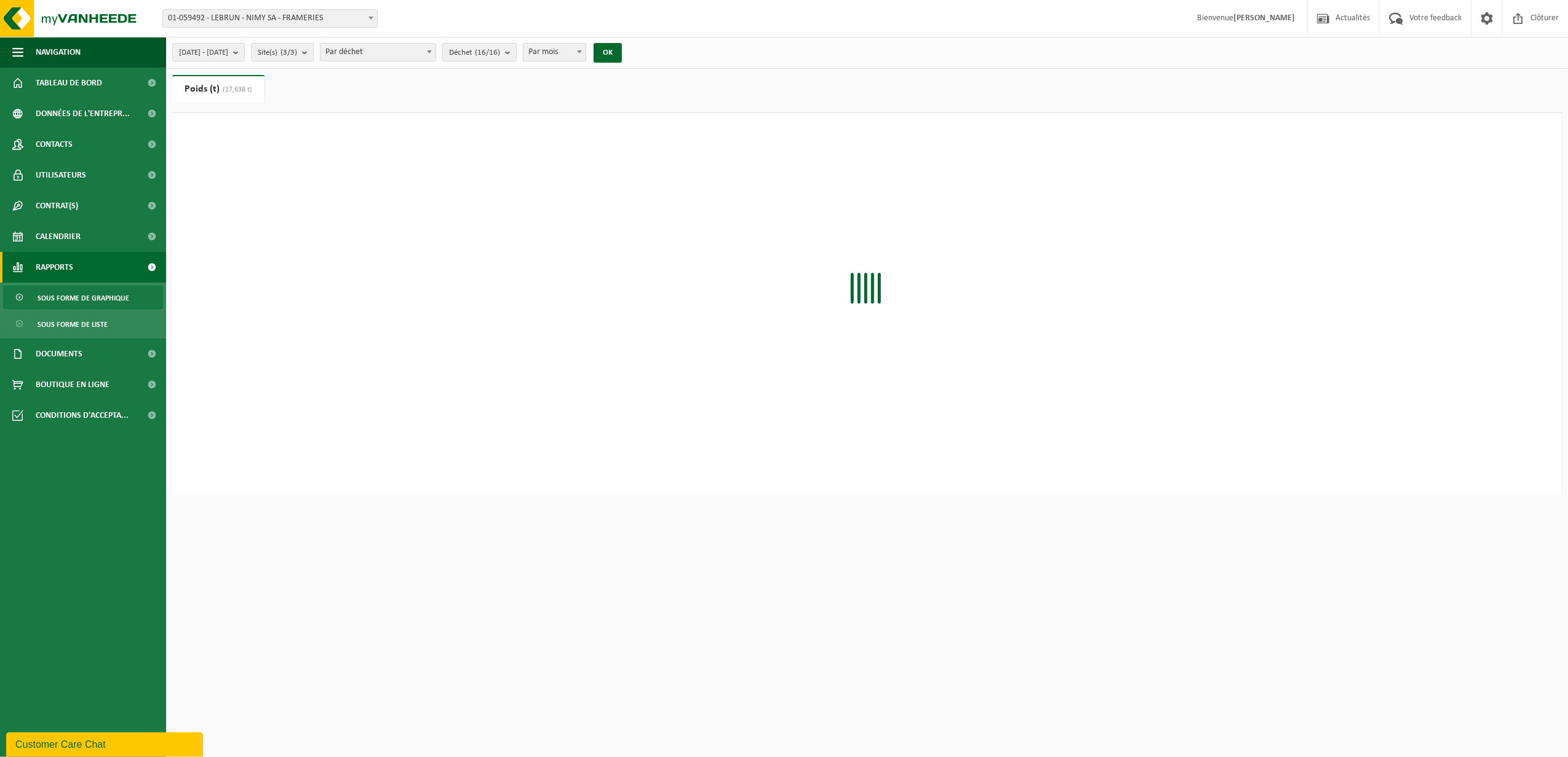
click at [516, 48] on b "submit" at bounding box center [510, 51] width 11 height 17
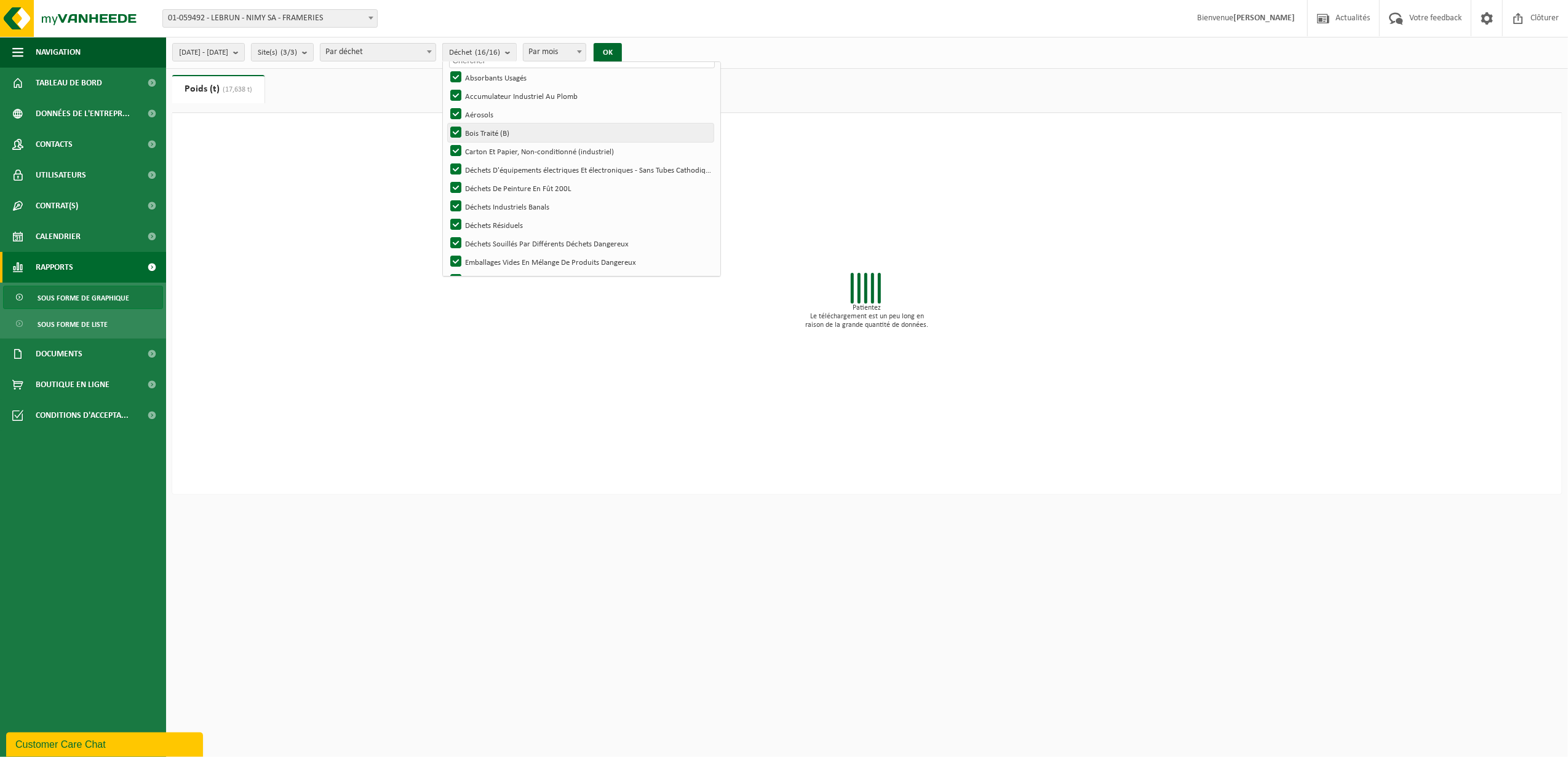
scroll to position [0, 0]
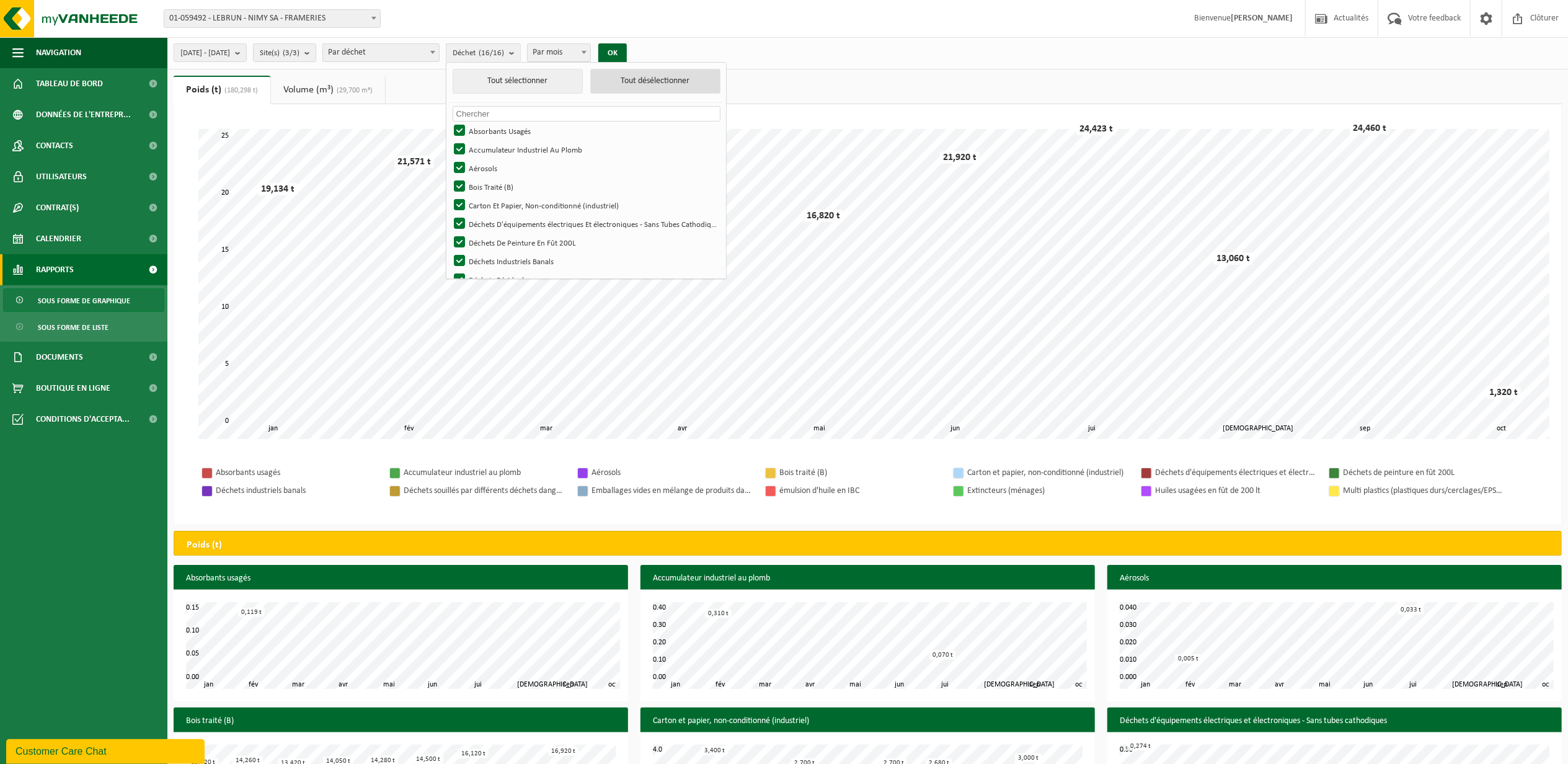
click at [697, 77] on button "Tout désélectionner" at bounding box center [655, 81] width 130 height 25
checkbox input "false"
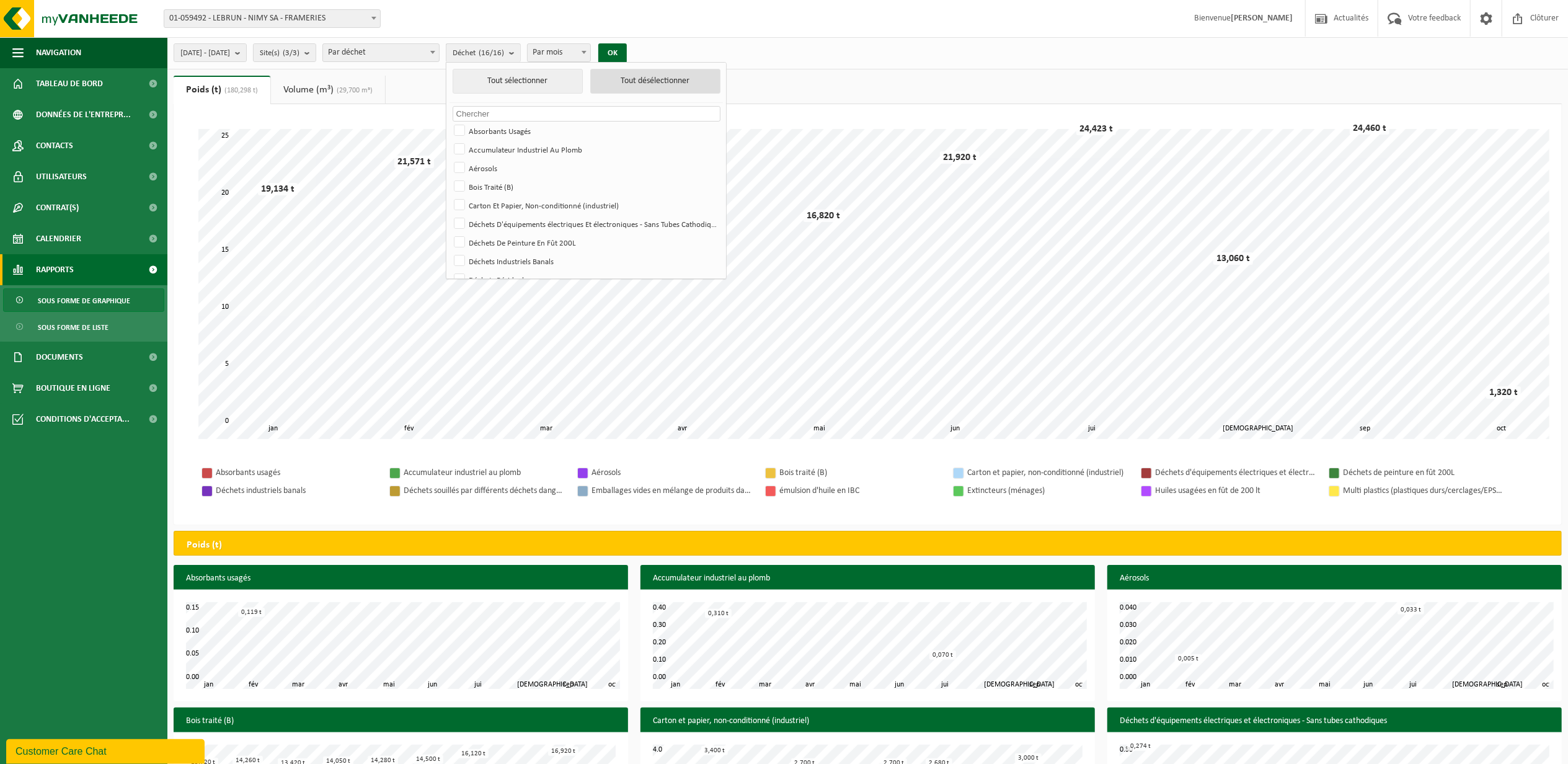
checkbox input "false"
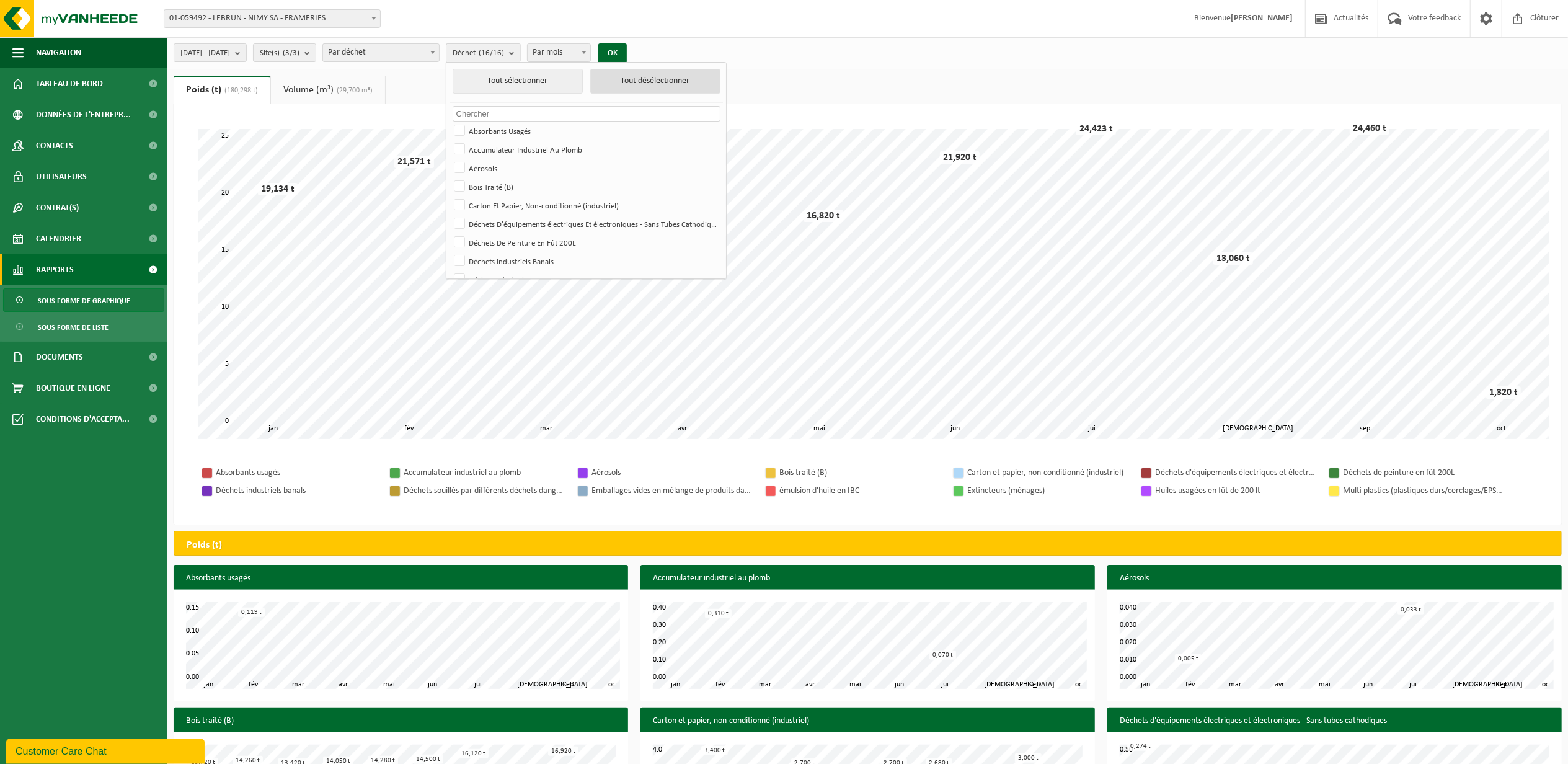
checkbox input "false"
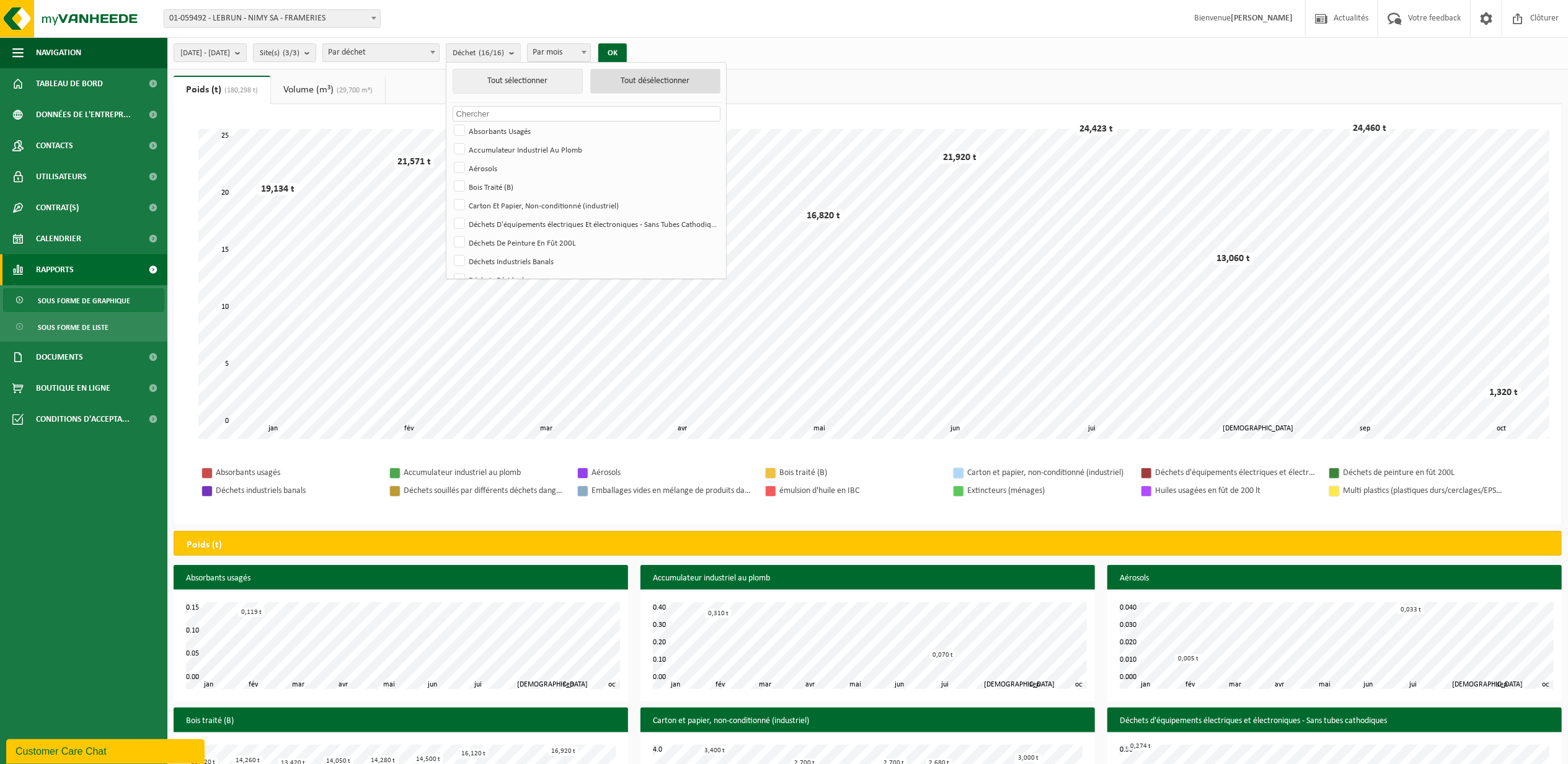
checkbox input "false"
click at [497, 256] on label "Déchets Industriels Banals" at bounding box center [585, 261] width 267 height 19
click at [449, 252] on input "Déchets Industriels Banals" at bounding box center [449, 252] width 1 height 1
checkbox input "true"
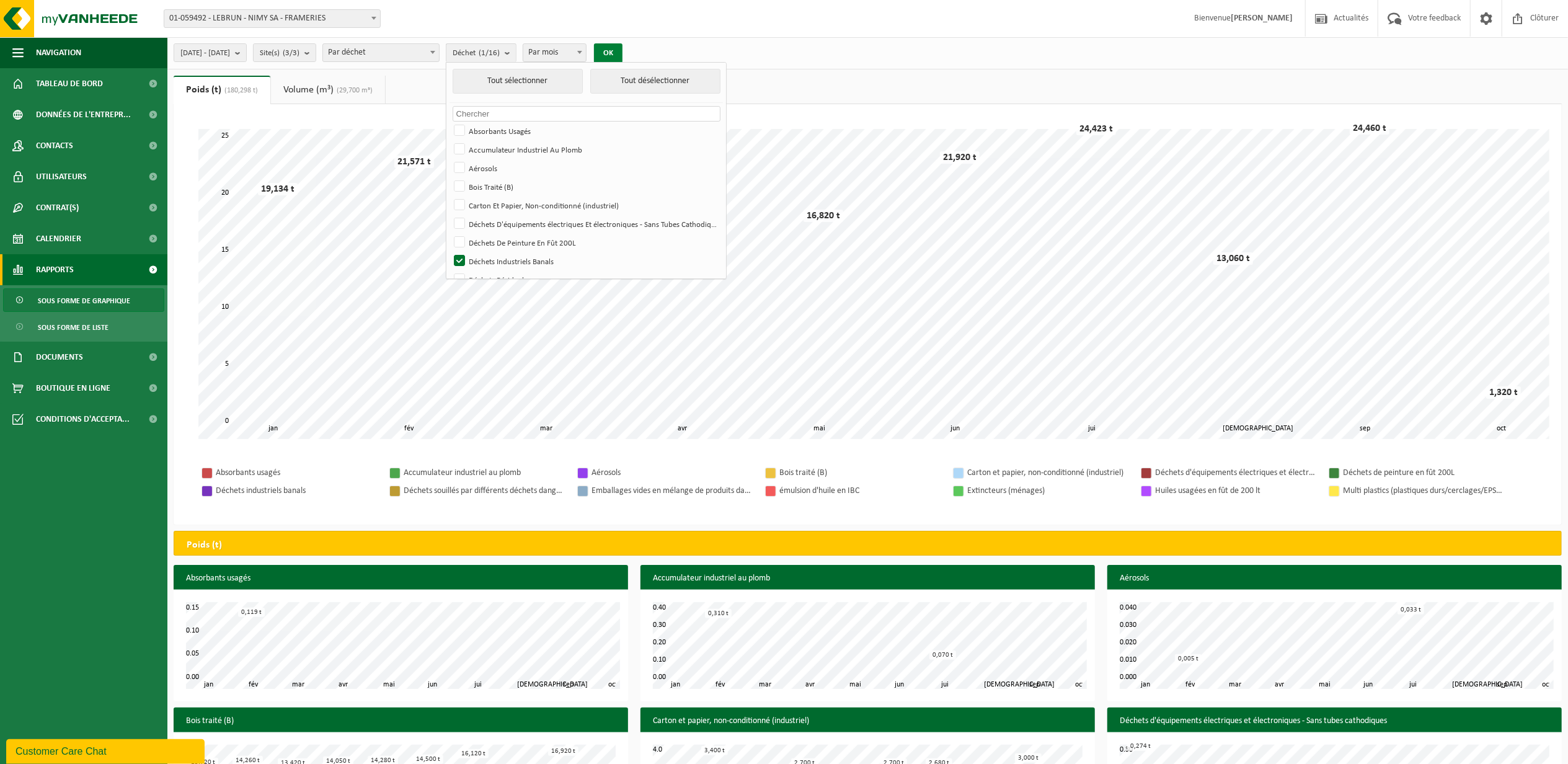
click at [622, 45] on button "OK" at bounding box center [608, 54] width 29 height 20
